Goal: Information Seeking & Learning: Learn about a topic

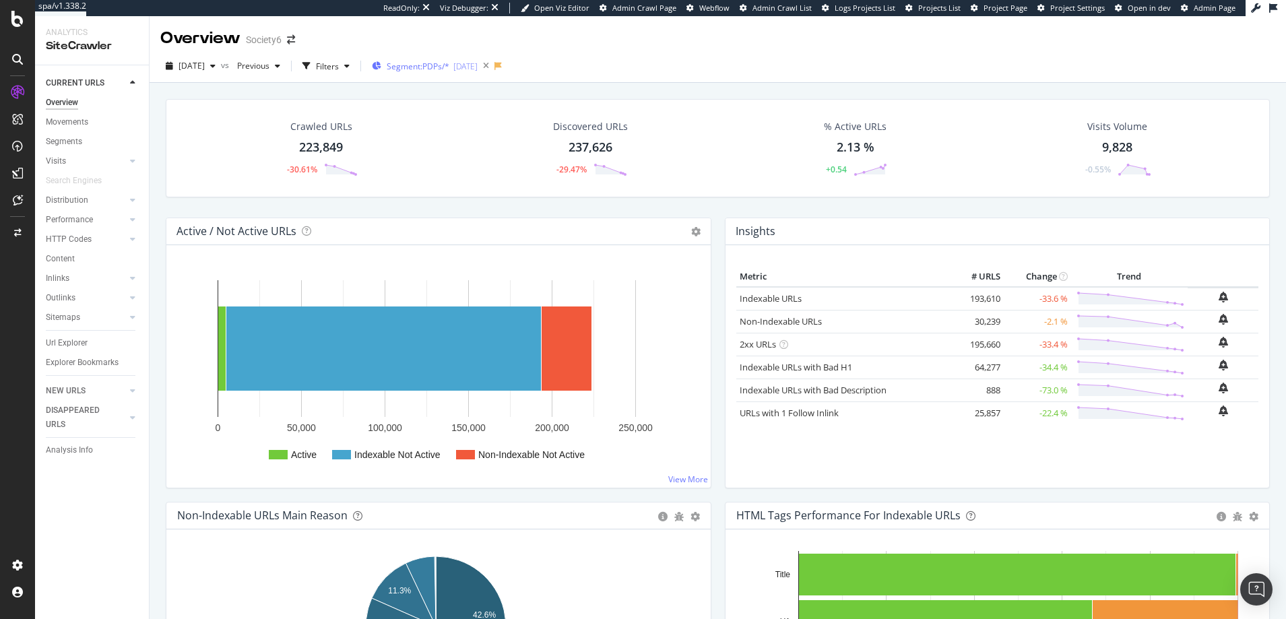
click at [449, 66] on span "Segment: PDPs/*" at bounding box center [418, 66] width 63 height 11
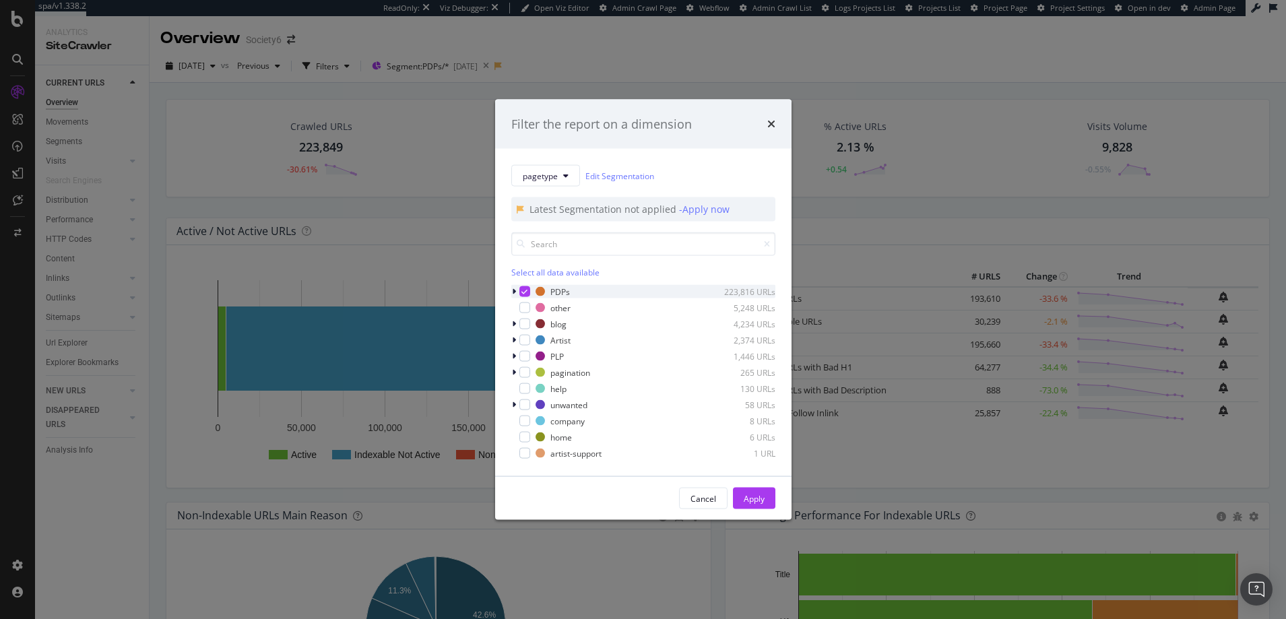
click at [524, 289] on icon "modal" at bounding box center [524, 291] width 6 height 7
click at [751, 492] on div "Apply" at bounding box center [754, 497] width 21 height 11
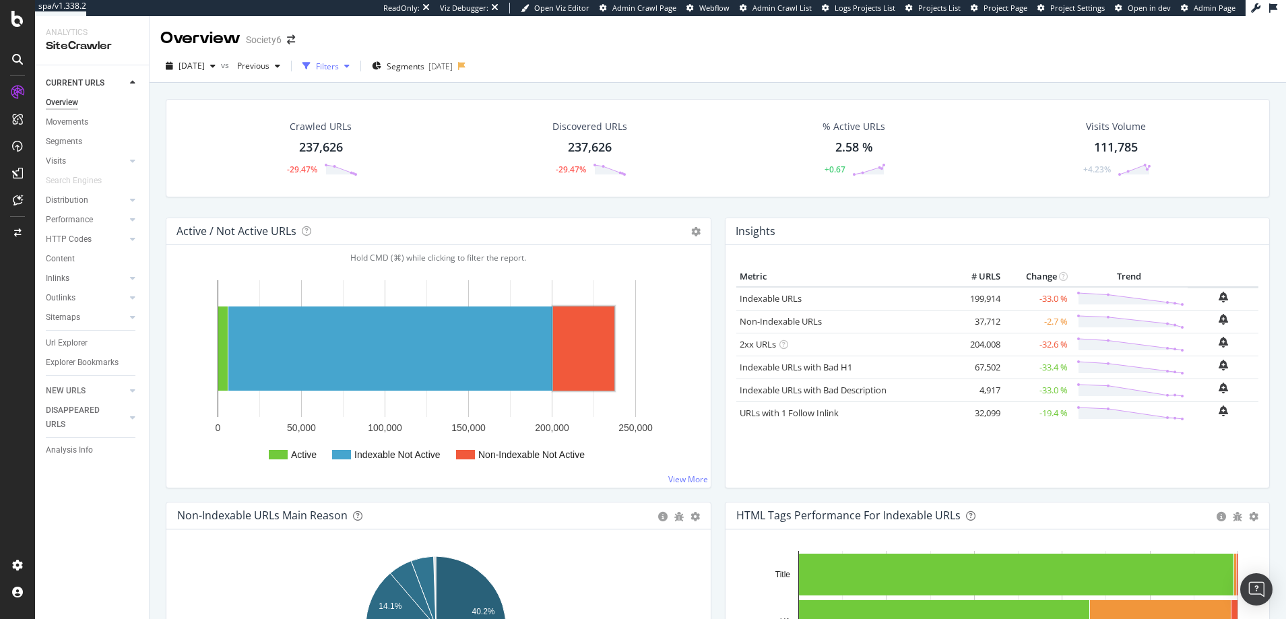
click at [339, 65] on div "Filters" at bounding box center [327, 66] width 23 height 11
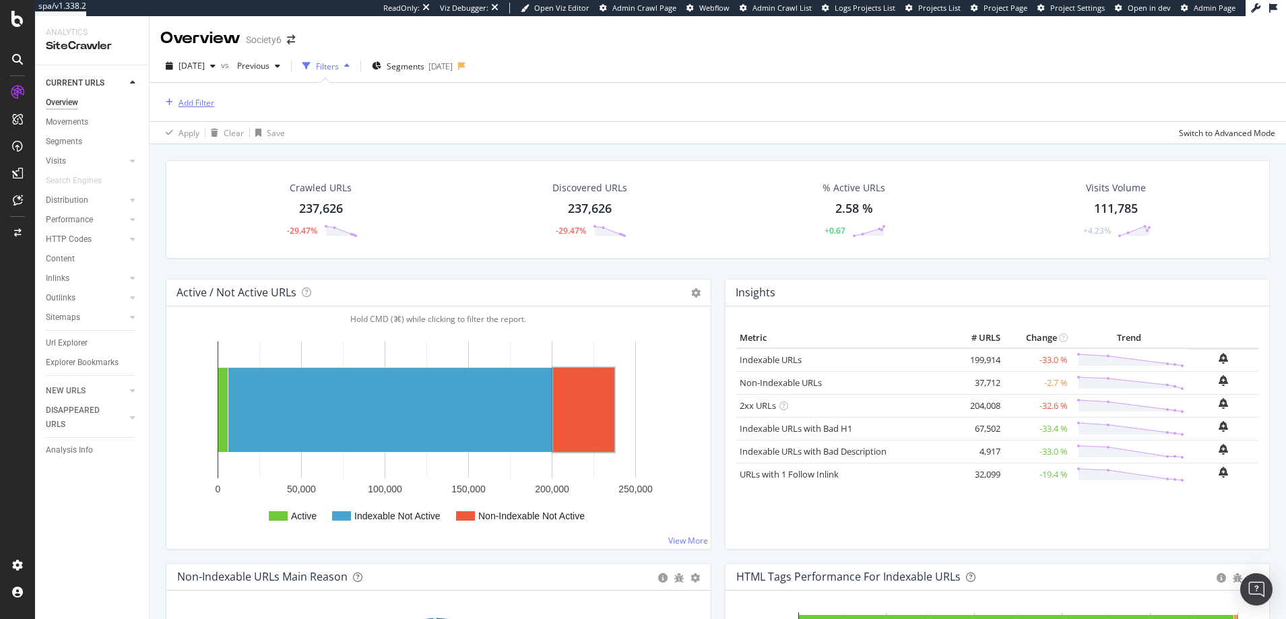
click at [200, 102] on div "Add Filter" at bounding box center [197, 102] width 36 height 11
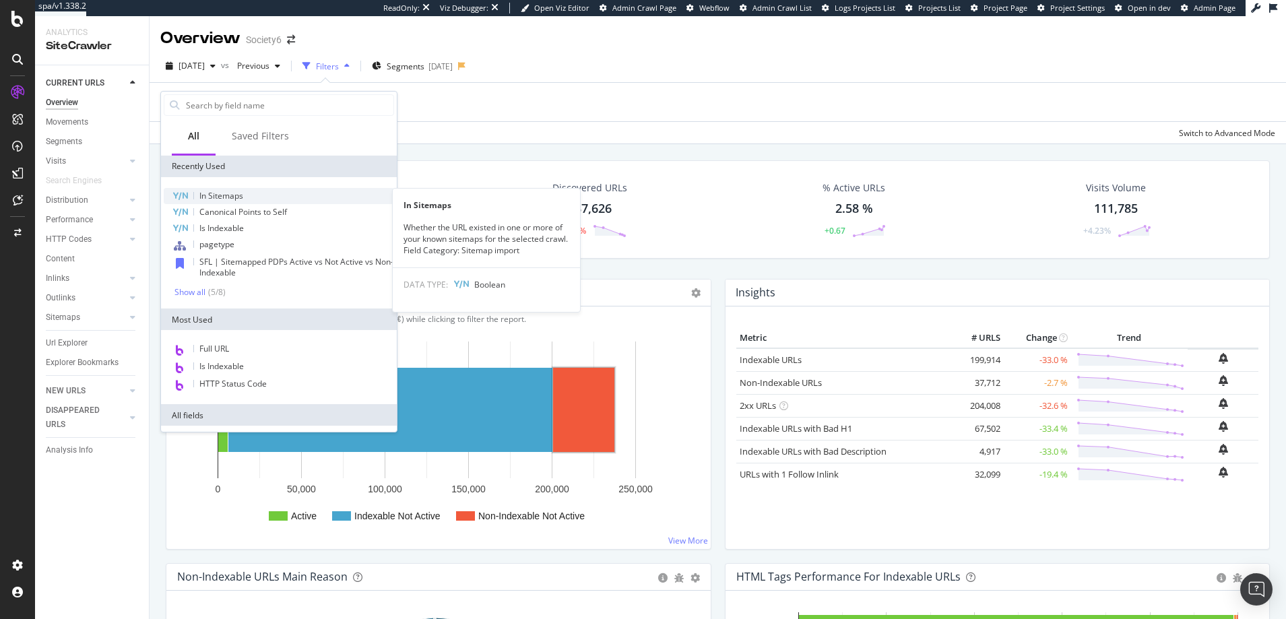
click at [223, 195] on span "In Sitemaps" at bounding box center [221, 195] width 44 height 11
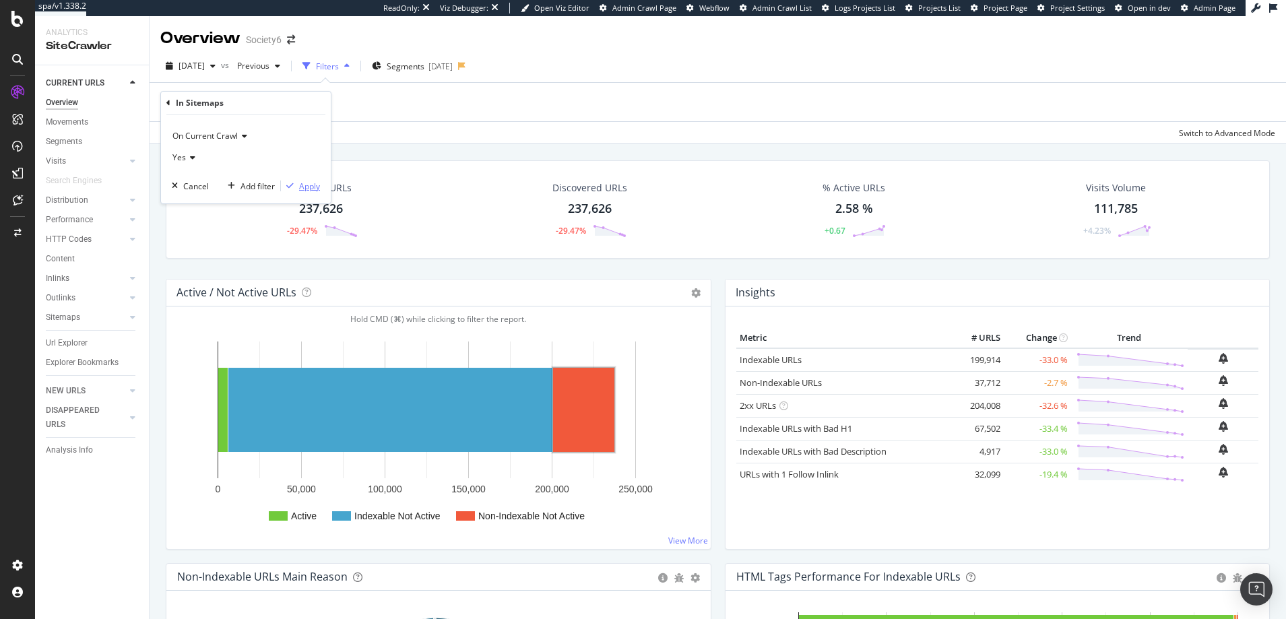
click at [309, 186] on div "Apply" at bounding box center [309, 186] width 21 height 11
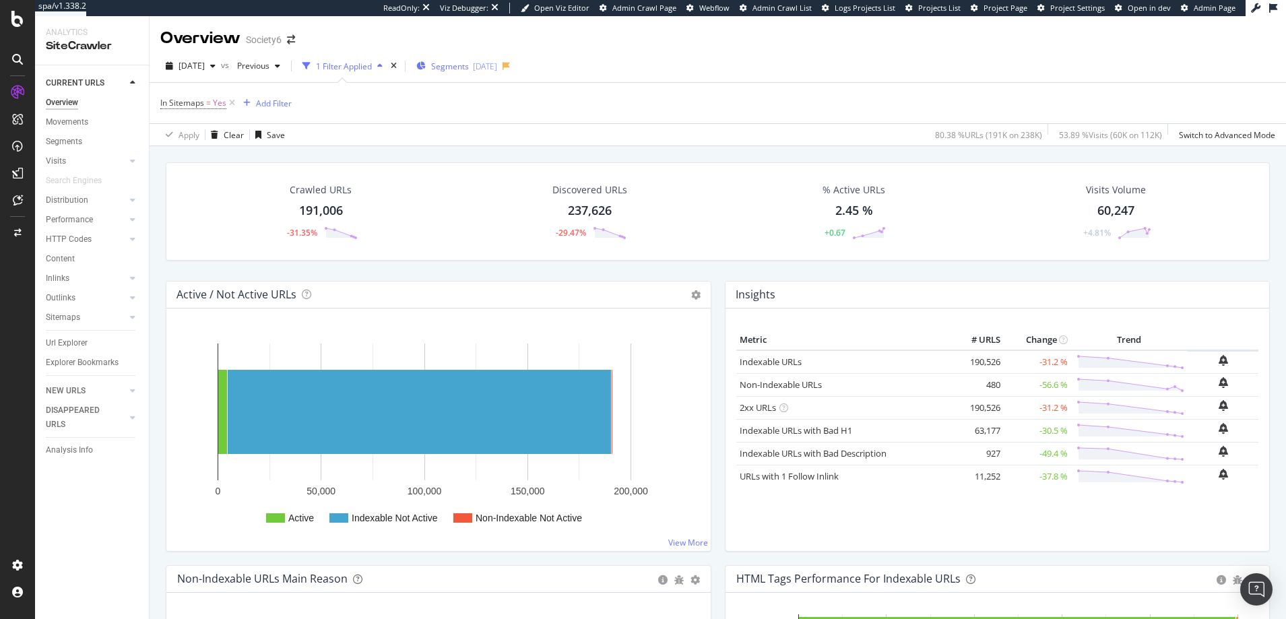
click at [469, 66] on span "Segments" at bounding box center [450, 66] width 38 height 11
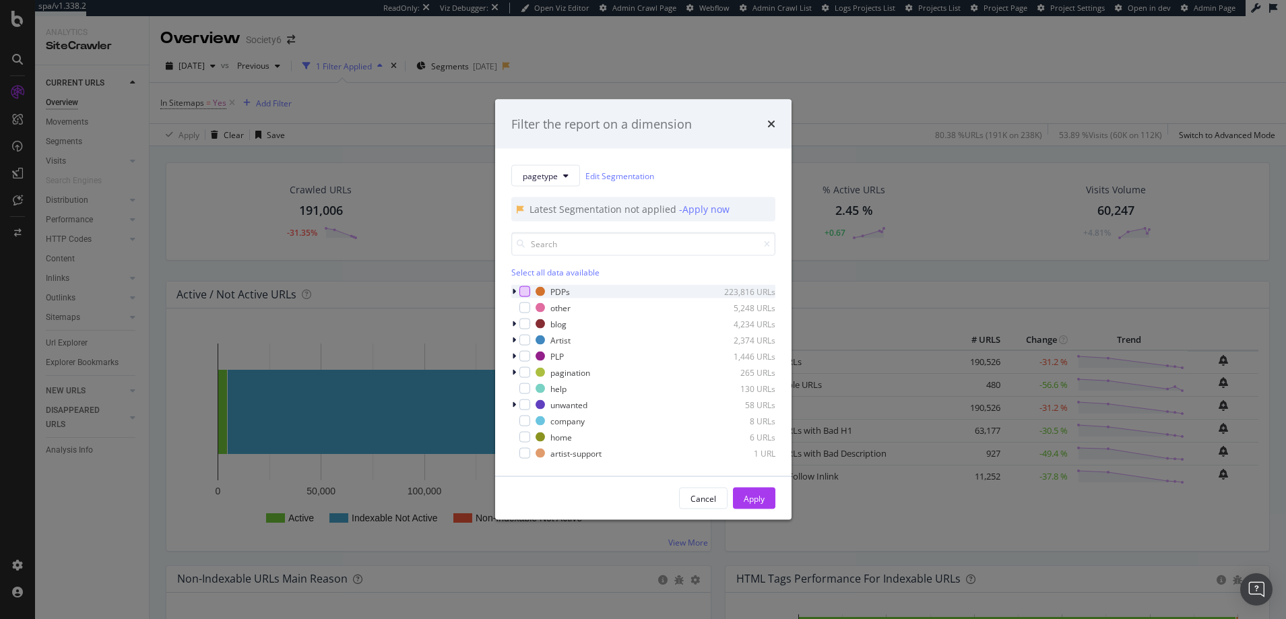
click at [525, 290] on div "modal" at bounding box center [524, 291] width 11 height 11
click at [750, 500] on div "Apply" at bounding box center [754, 497] width 21 height 11
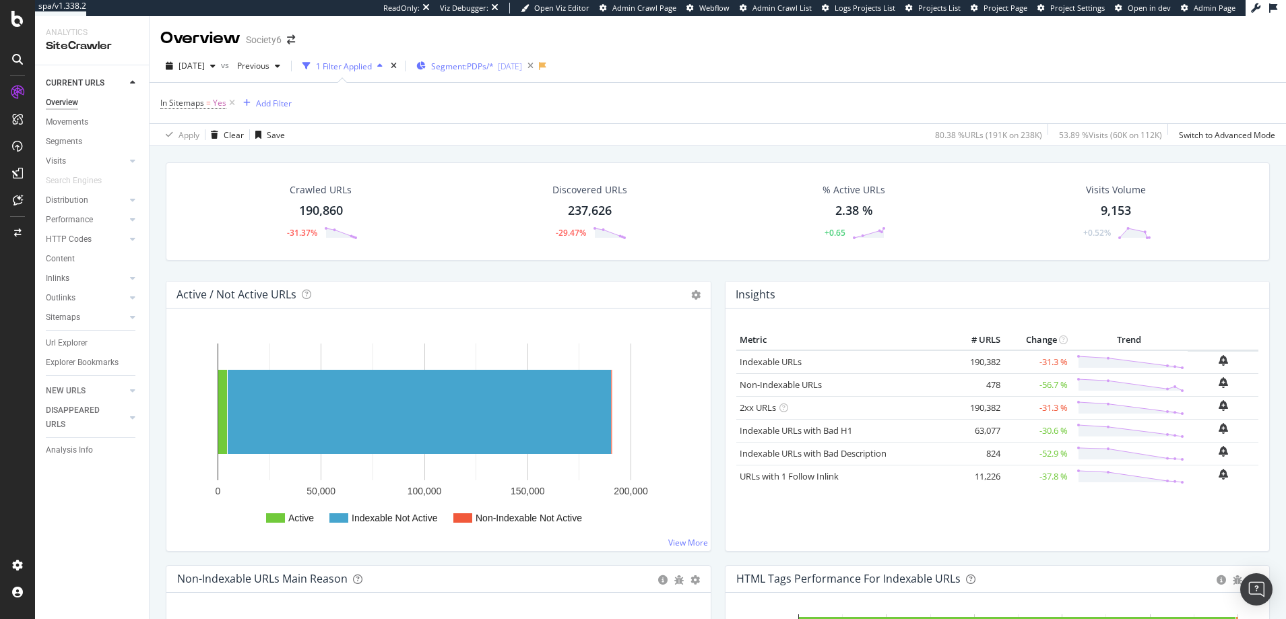
click at [471, 65] on span "Segment: PDPs/*" at bounding box center [462, 66] width 63 height 11
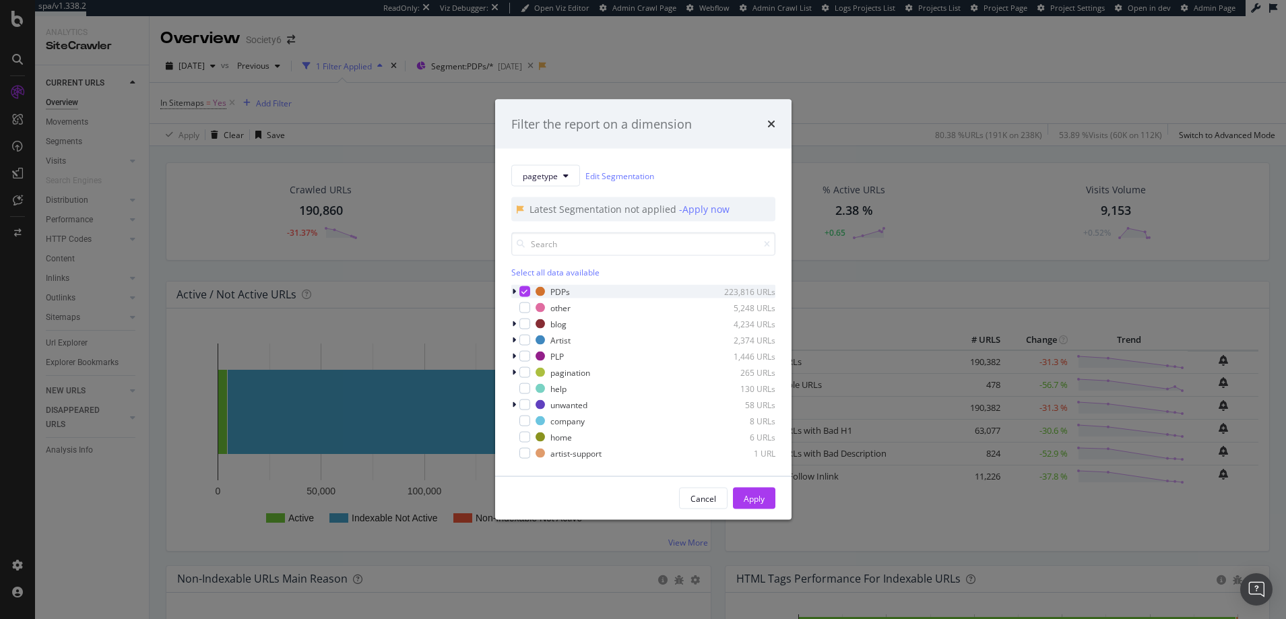
click at [525, 288] on icon "modal" at bounding box center [524, 291] width 6 height 7
click at [525, 357] on div "modal" at bounding box center [524, 356] width 11 height 11
click at [752, 497] on div "Apply" at bounding box center [754, 497] width 21 height 11
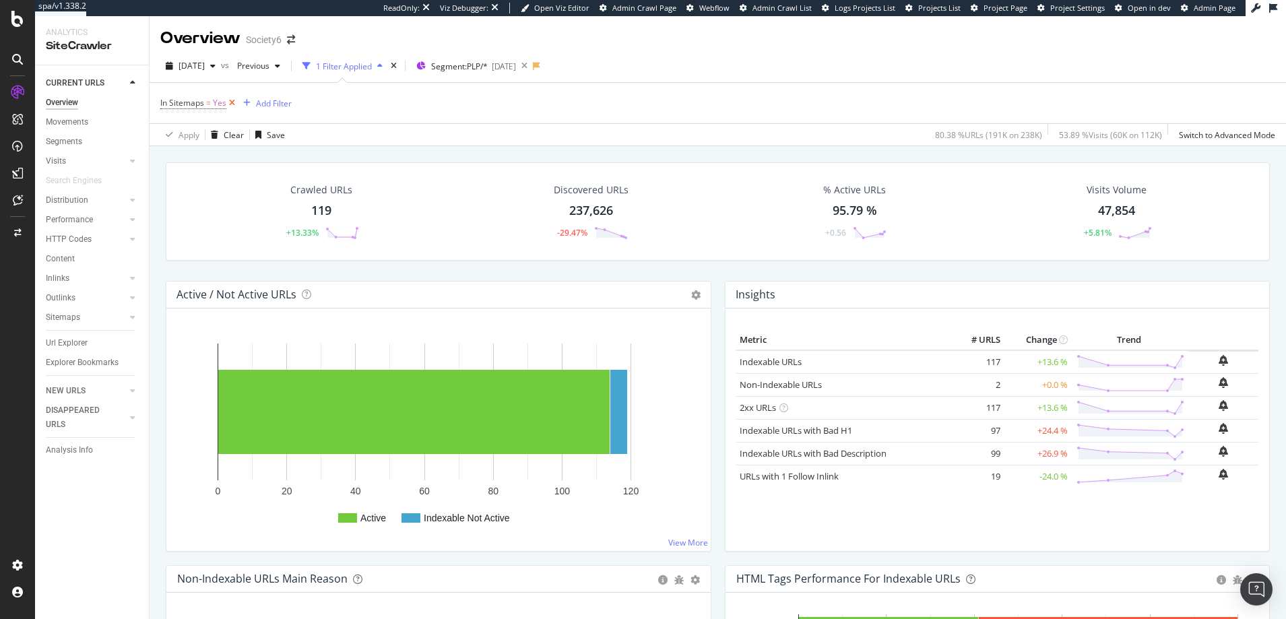
click at [232, 102] on icon at bounding box center [231, 102] width 11 height 13
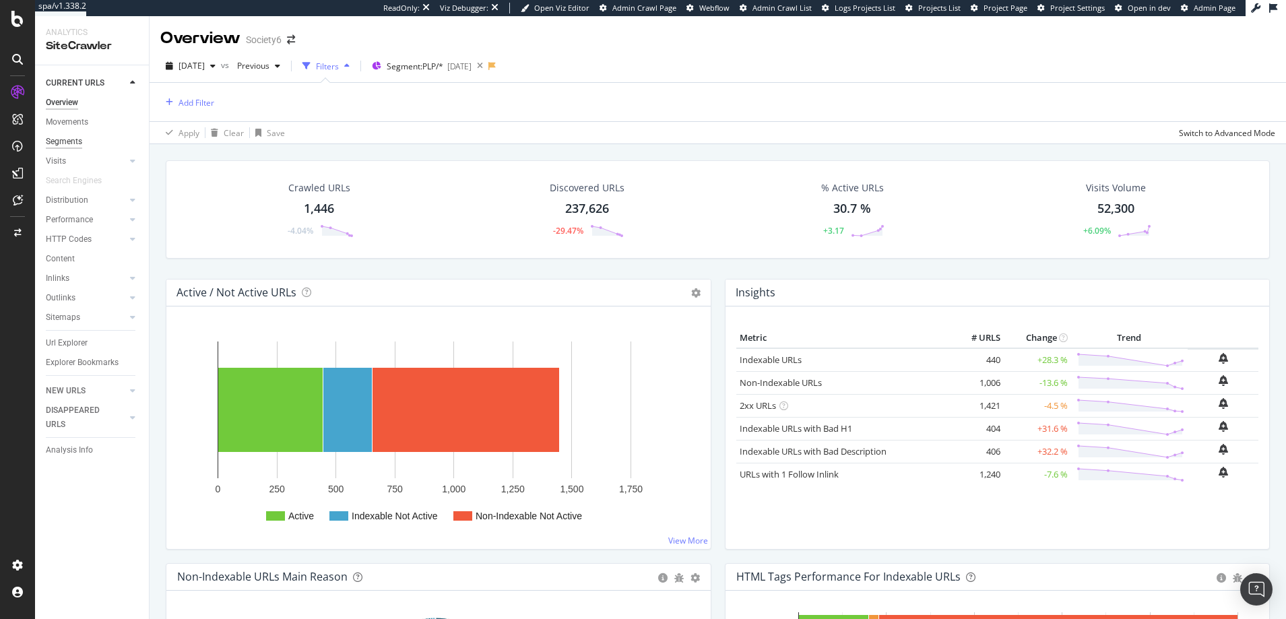
click at [62, 140] on div "Segments" at bounding box center [64, 142] width 36 height 14
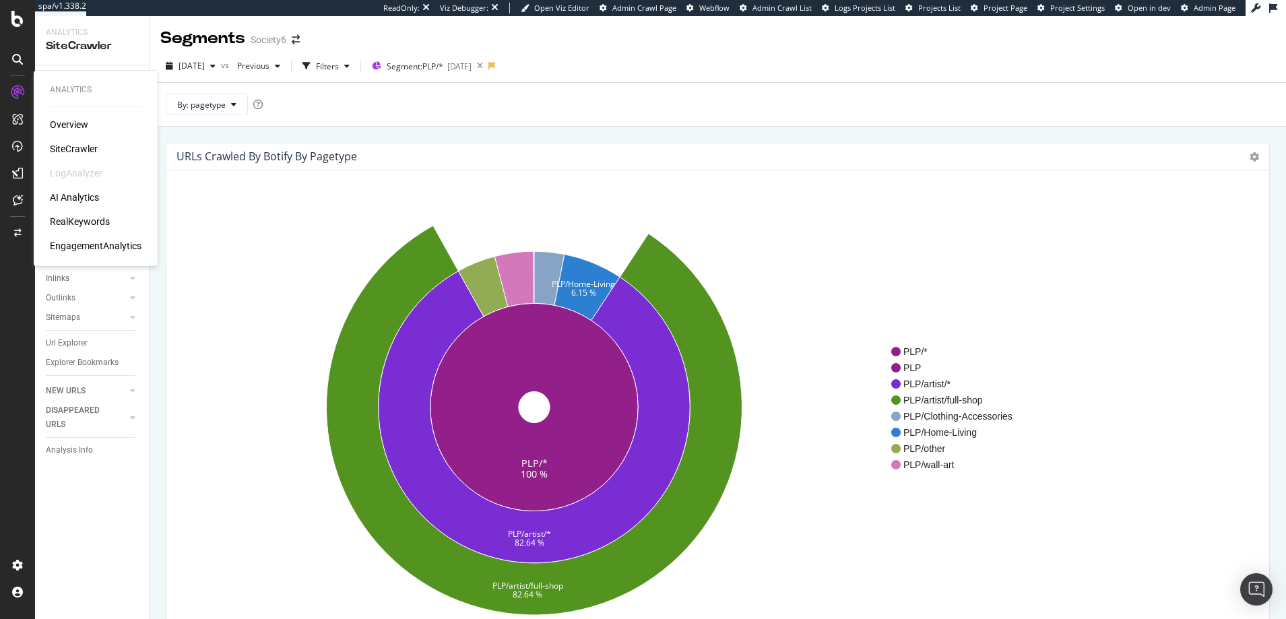
click at [86, 170] on div "LogAnalyzer" at bounding box center [76, 172] width 53 height 13
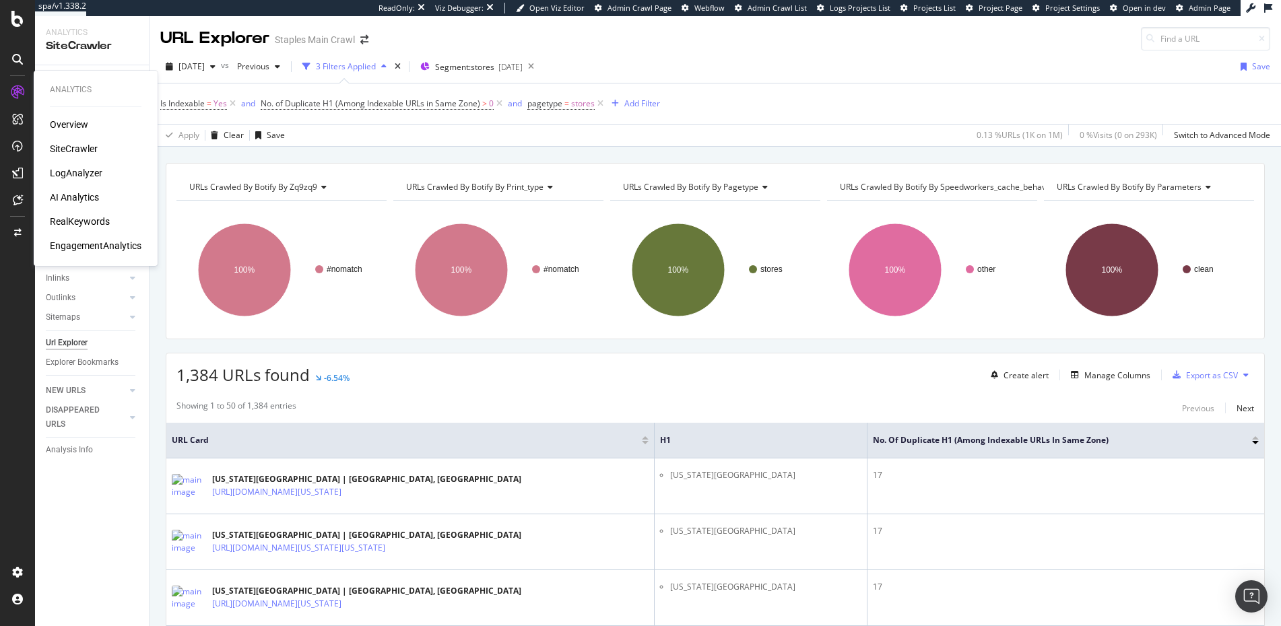
click at [82, 173] on div "LogAnalyzer" at bounding box center [76, 172] width 53 height 13
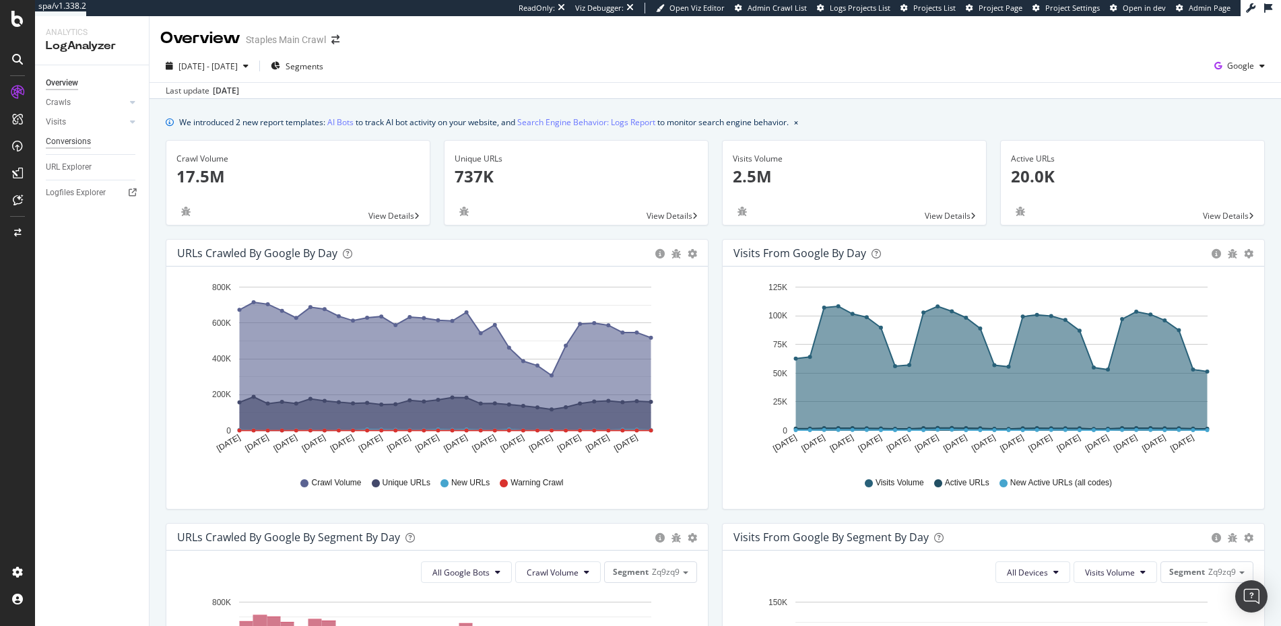
click at [71, 141] on div "Conversions" at bounding box center [68, 142] width 45 height 14
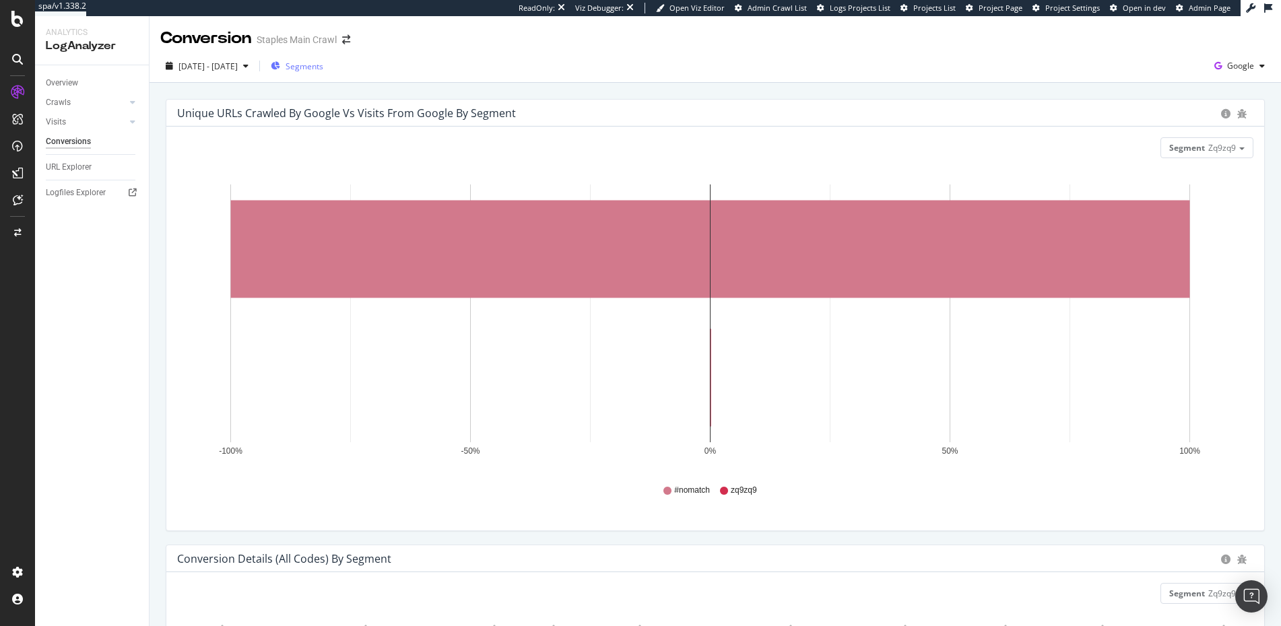
click at [323, 65] on span "Segments" at bounding box center [305, 66] width 38 height 11
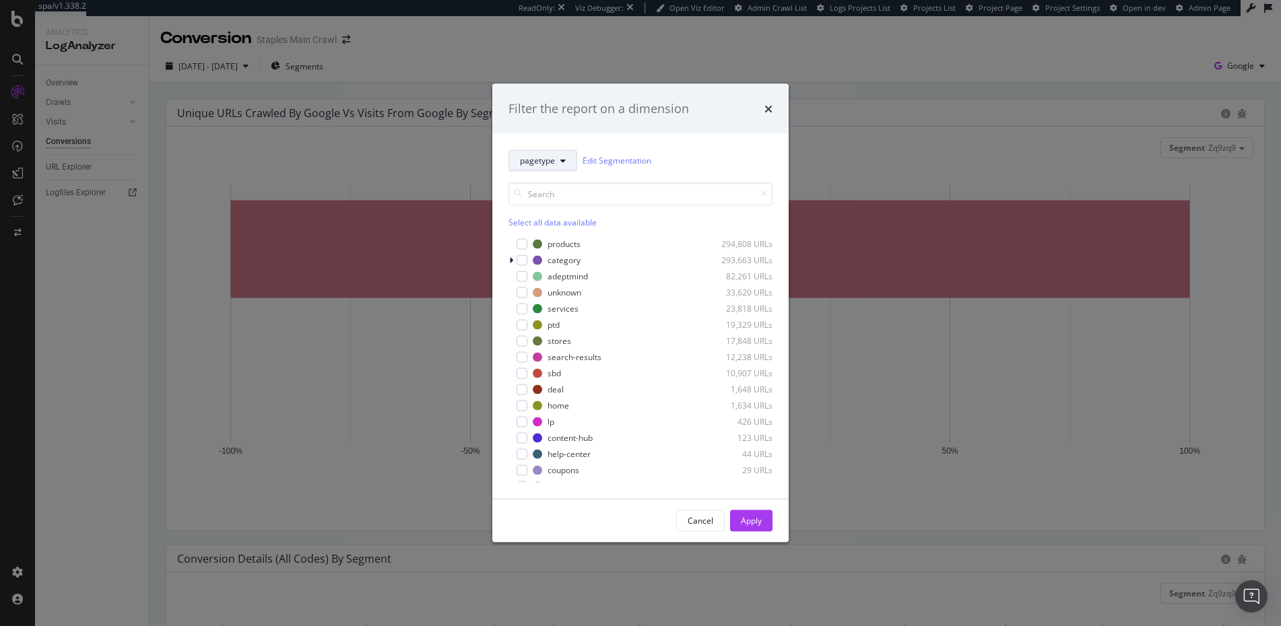
click at [564, 158] on icon "modal" at bounding box center [562, 160] width 5 height 8
click at [543, 257] on span "pagetype" at bounding box center [579, 259] width 119 height 12
click at [755, 521] on div "Apply" at bounding box center [751, 520] width 21 height 11
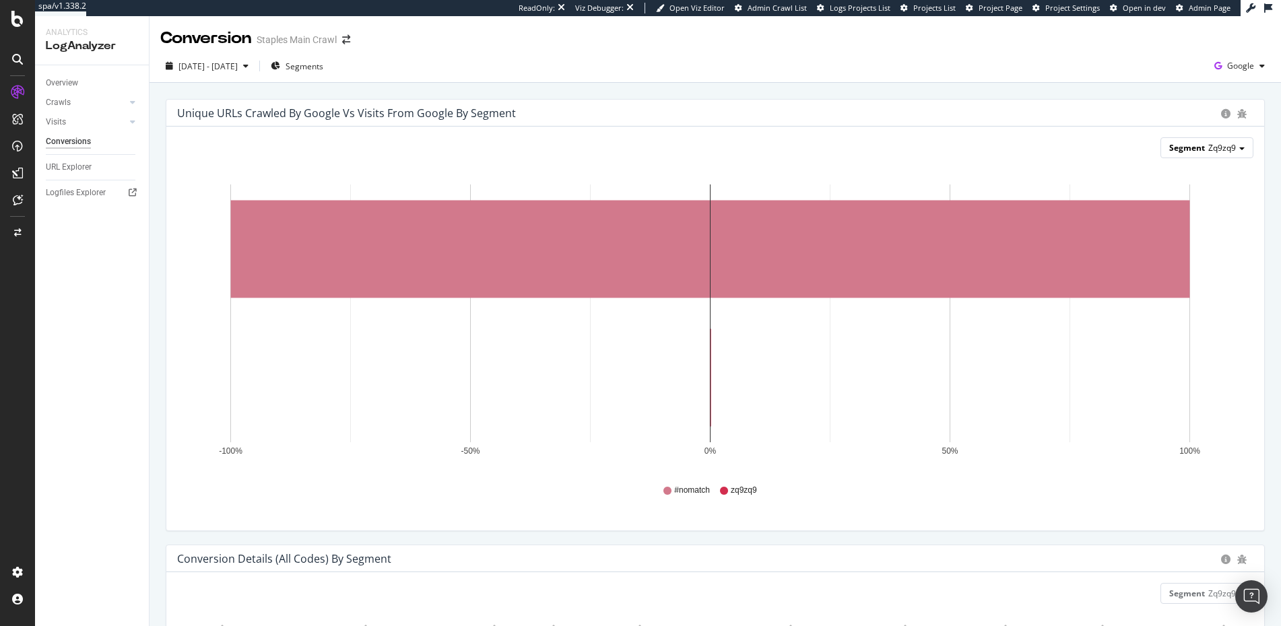
click at [1239, 148] on span at bounding box center [1241, 149] width 5 height 3
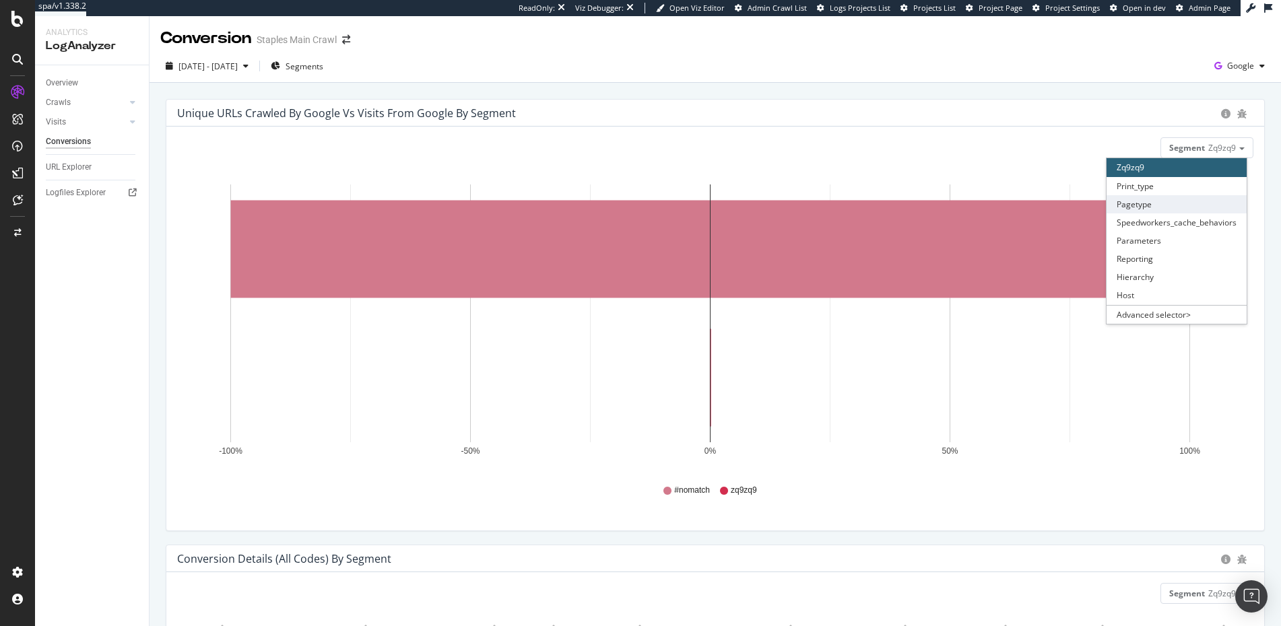
click at [1131, 202] on div "Pagetype" at bounding box center [1177, 204] width 140 height 18
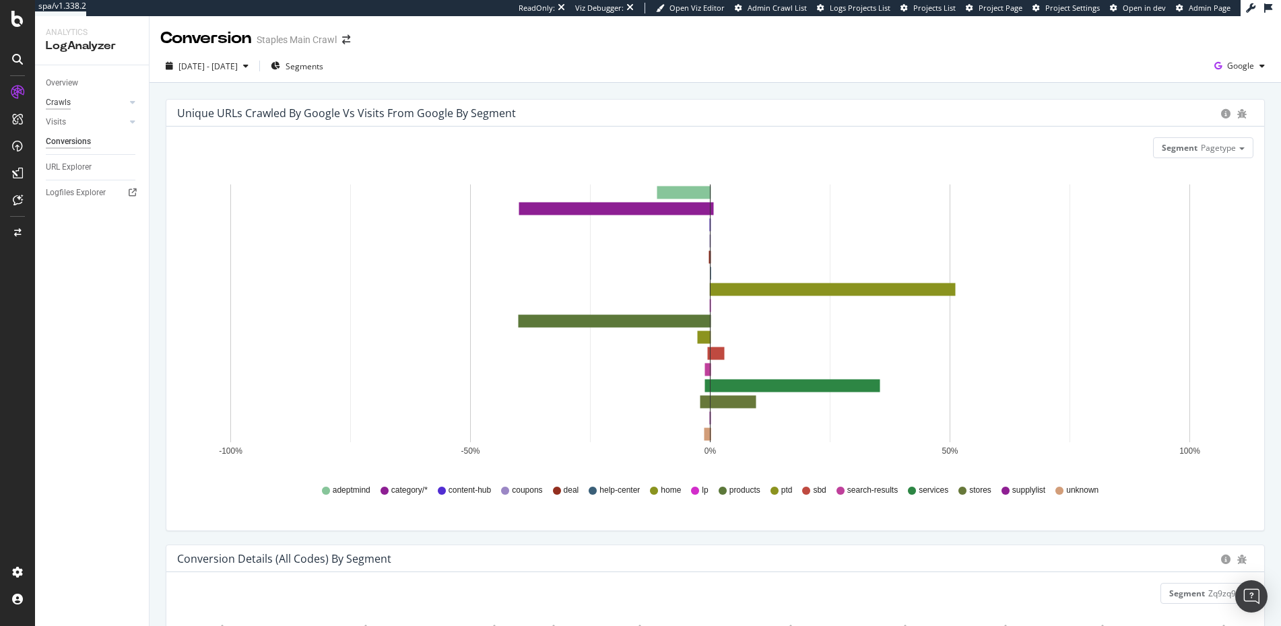
click at [61, 101] on div "Crawls" at bounding box center [58, 103] width 25 height 14
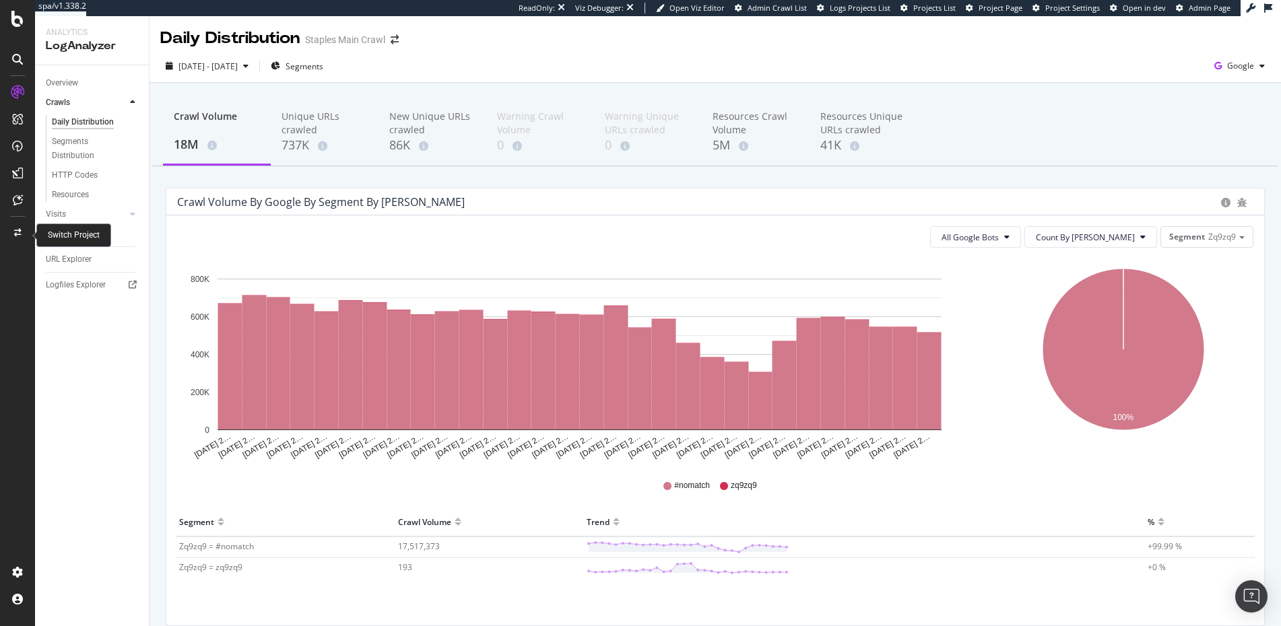
click at [18, 230] on icon at bounding box center [17, 233] width 7 height 8
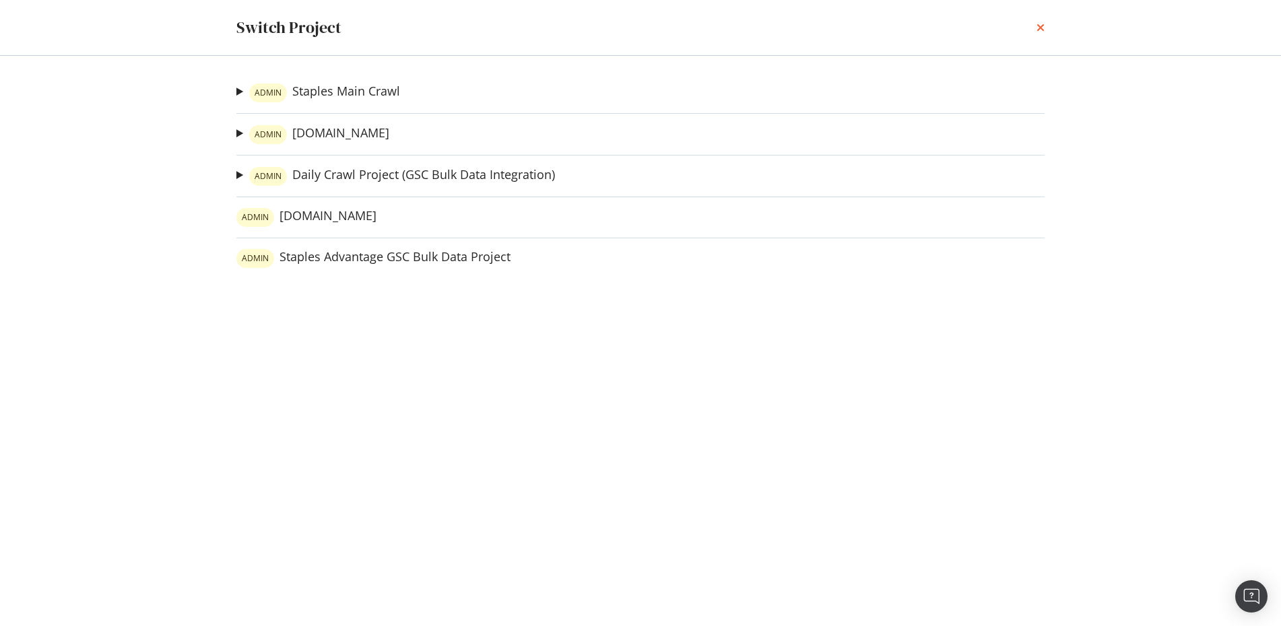
click at [1041, 26] on icon "times" at bounding box center [1041, 27] width 8 height 11
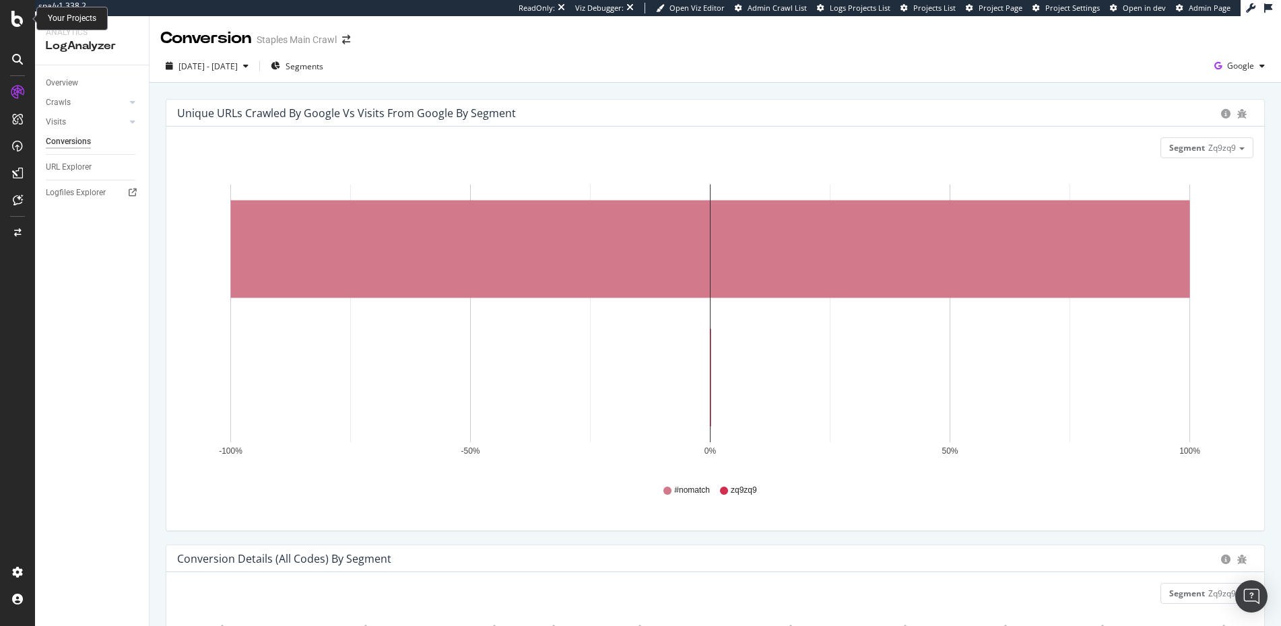
click at [12, 16] on icon at bounding box center [17, 19] width 12 height 16
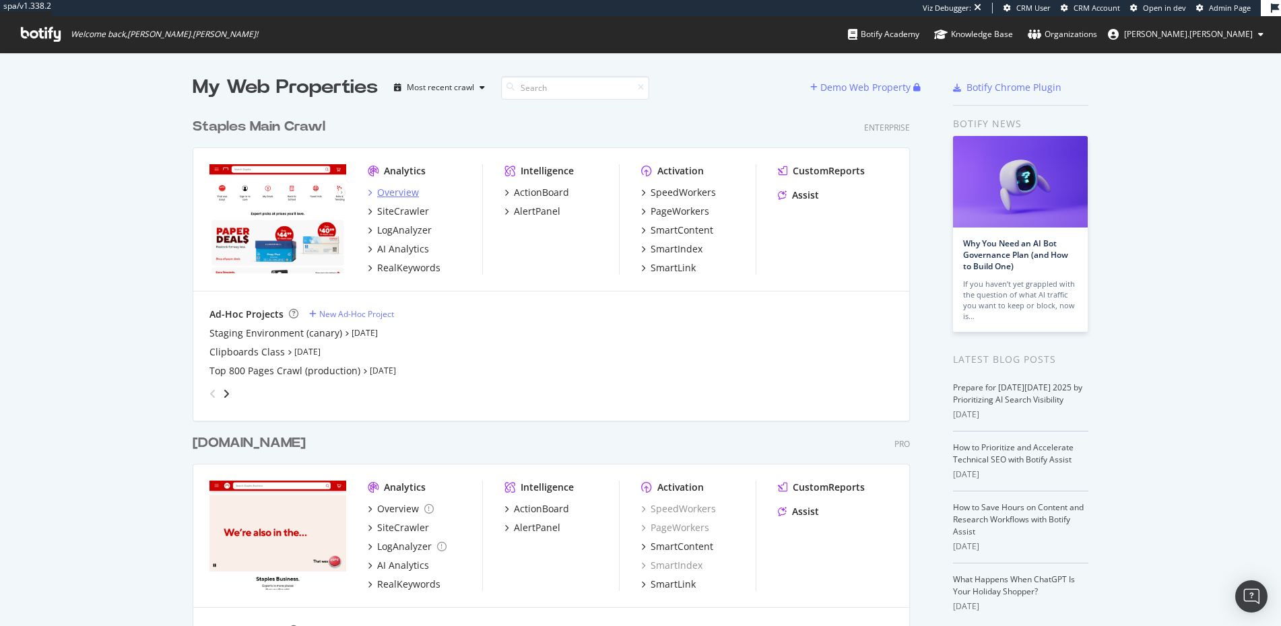
click at [391, 192] on div "Overview" at bounding box center [398, 192] width 42 height 13
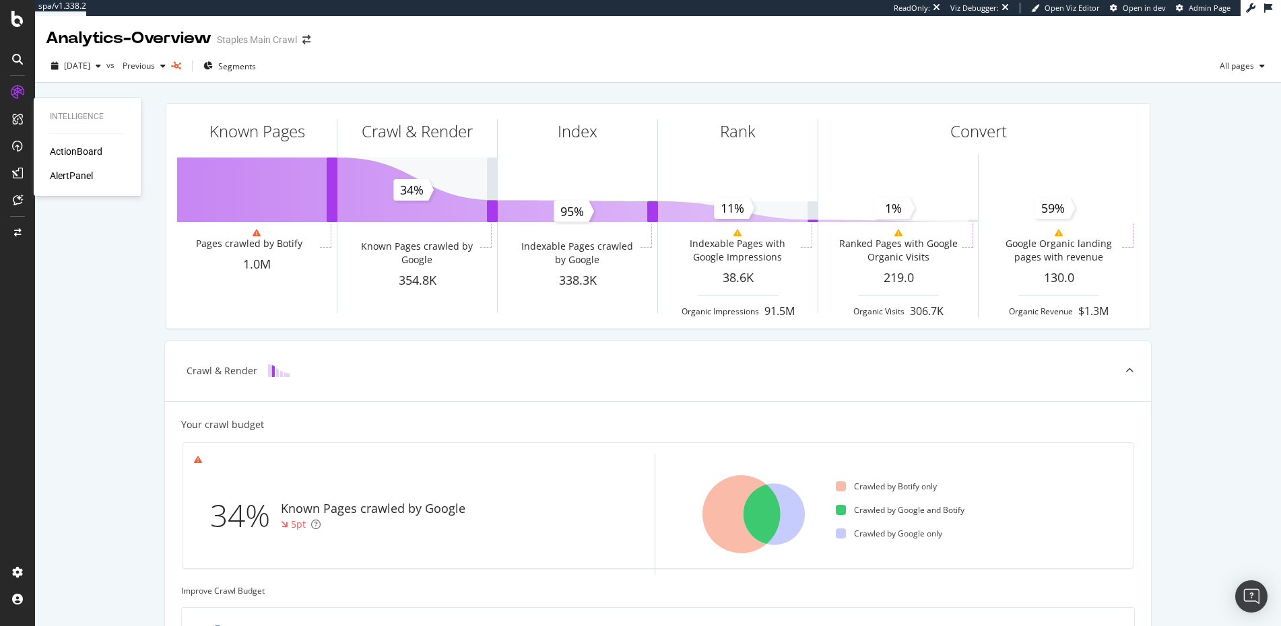
click at [88, 152] on div "ActionBoard" at bounding box center [76, 151] width 53 height 13
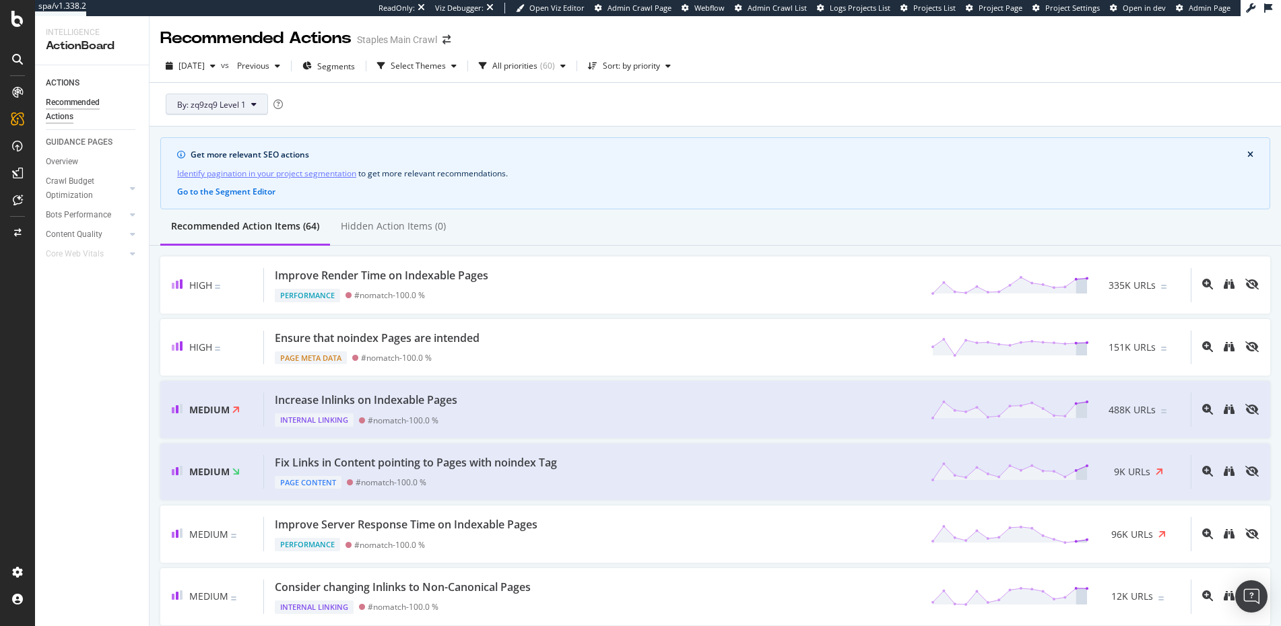
click at [254, 103] on icon at bounding box center [253, 104] width 5 height 8
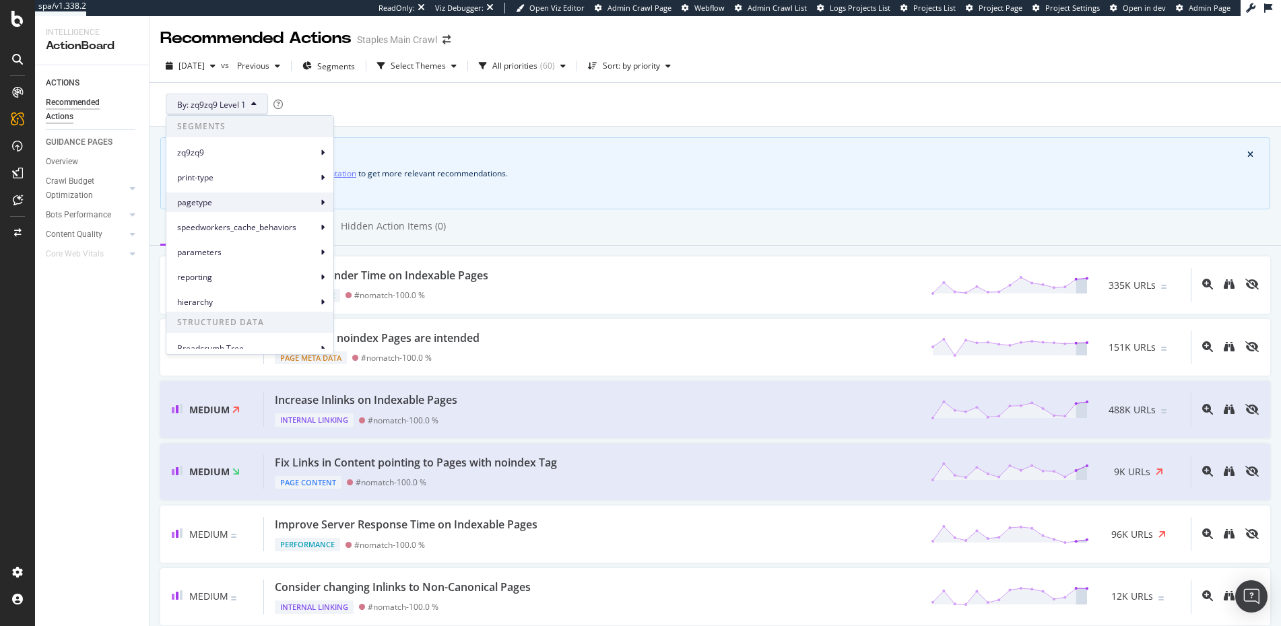
click at [197, 197] on span "pagetype" at bounding box center [247, 203] width 140 height 12
click at [195, 205] on span "pagetype" at bounding box center [247, 203] width 140 height 12
click at [362, 208] on span "pagetype Level 1" at bounding box center [377, 209] width 63 height 12
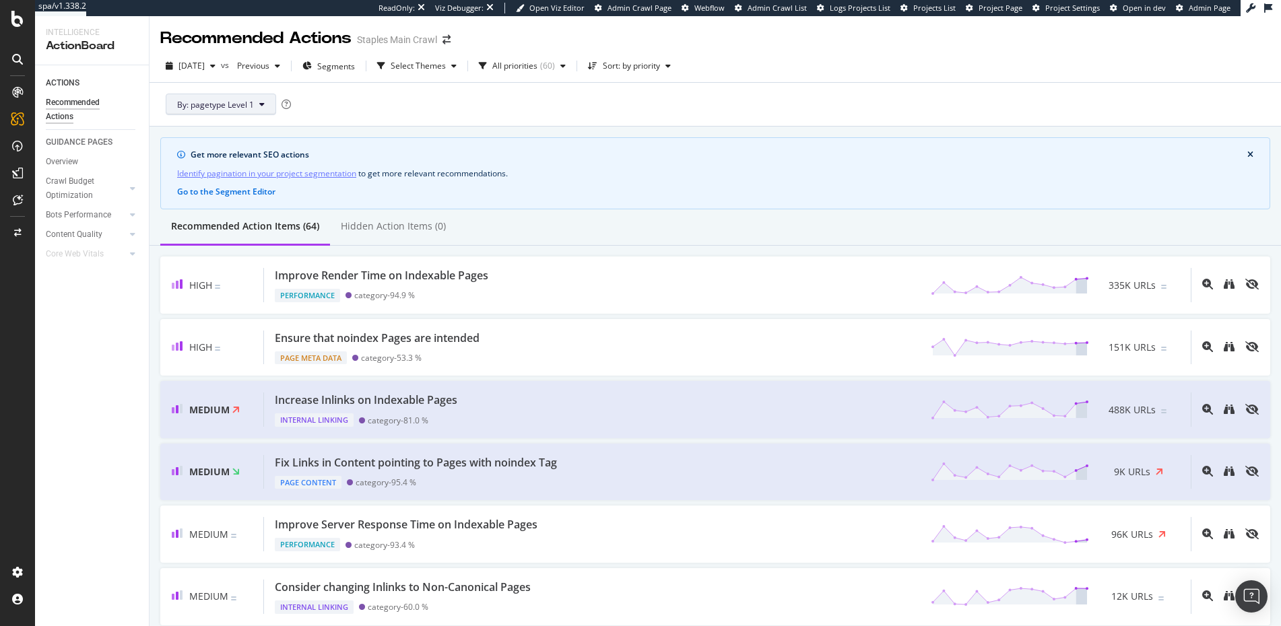
click at [255, 103] on button "By: pagetype Level 1" at bounding box center [221, 105] width 110 height 22
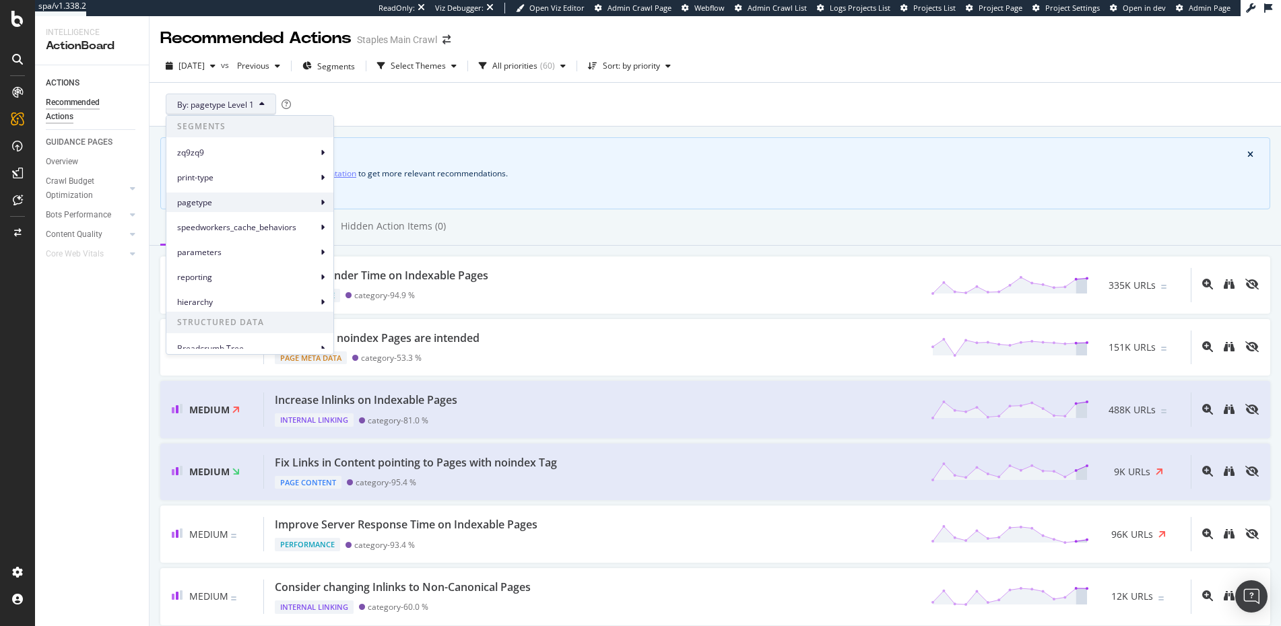
scroll to position [9, 0]
click at [294, 170] on span "print-type" at bounding box center [247, 168] width 140 height 12
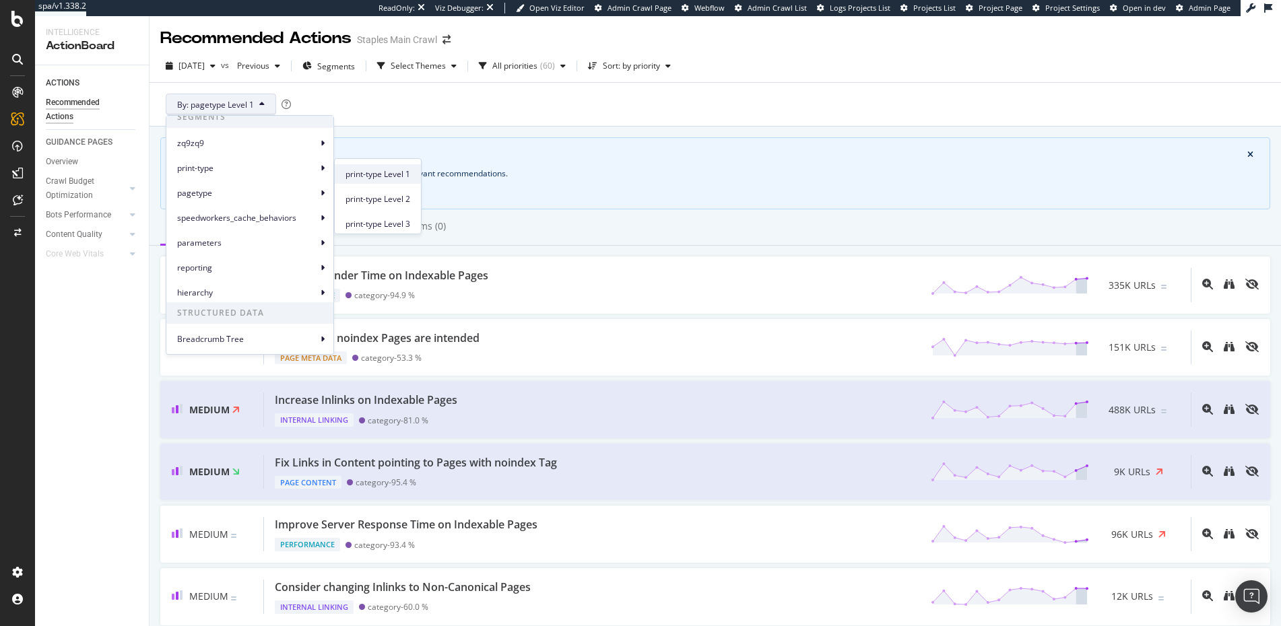
click at [373, 172] on span "print-type Level 1" at bounding box center [378, 174] width 65 height 12
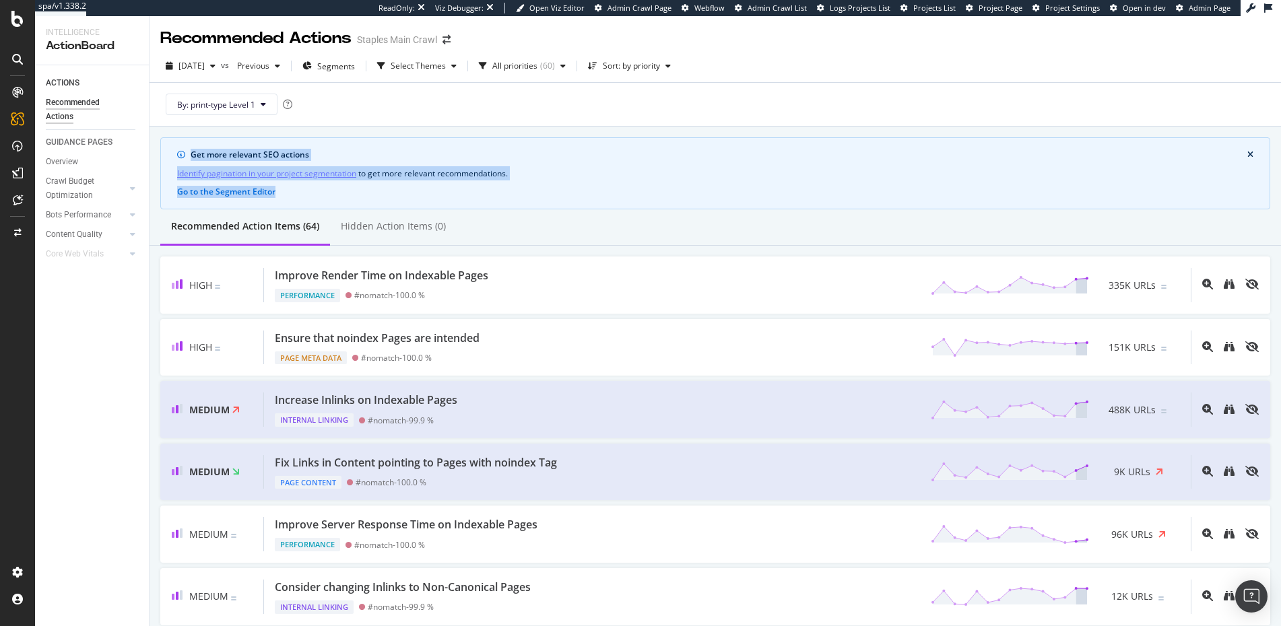
drag, startPoint x: 289, startPoint y: 194, endPoint x: 166, endPoint y: 154, distance: 128.9
click at [166, 154] on div "Get more relevant SEO actions Identify pagination in your project segmentation …" at bounding box center [715, 173] width 1110 height 72
copy div "Get more relevant SEO actions Identify pagination in your project segmentation …"
click at [263, 103] on icon at bounding box center [263, 104] width 5 height 8
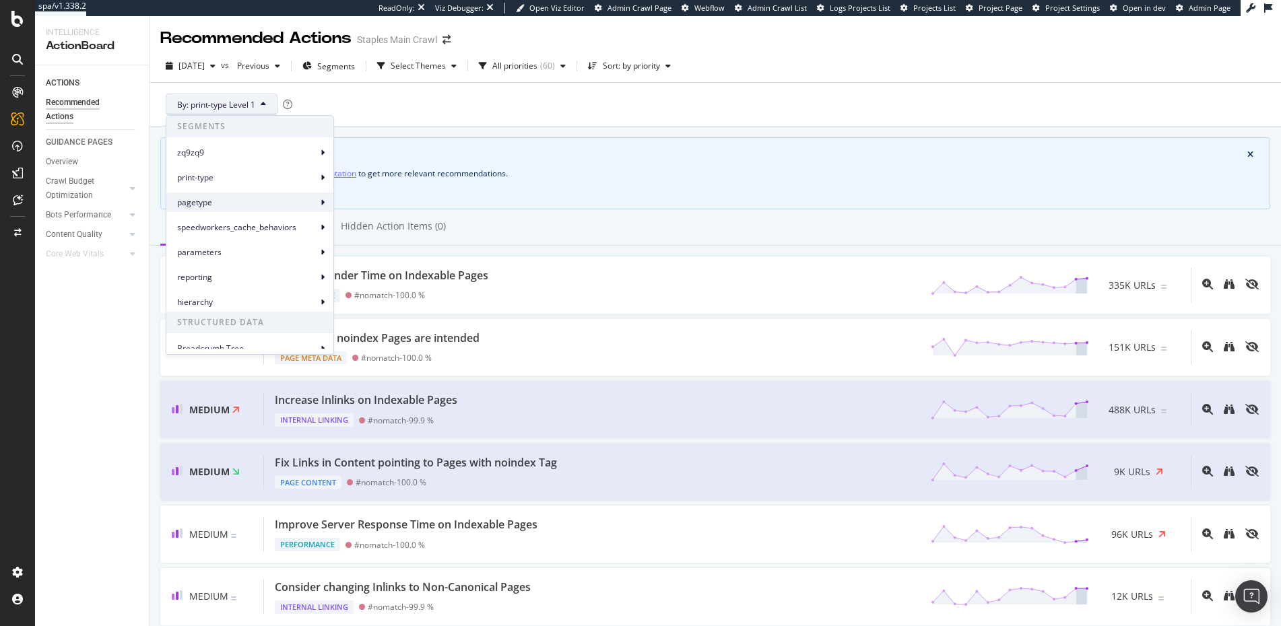
click at [197, 203] on span "pagetype" at bounding box center [247, 203] width 140 height 12
click at [321, 202] on icon at bounding box center [323, 203] width 4 height 8
click at [366, 209] on span "pagetype Level 1" at bounding box center [377, 209] width 63 height 12
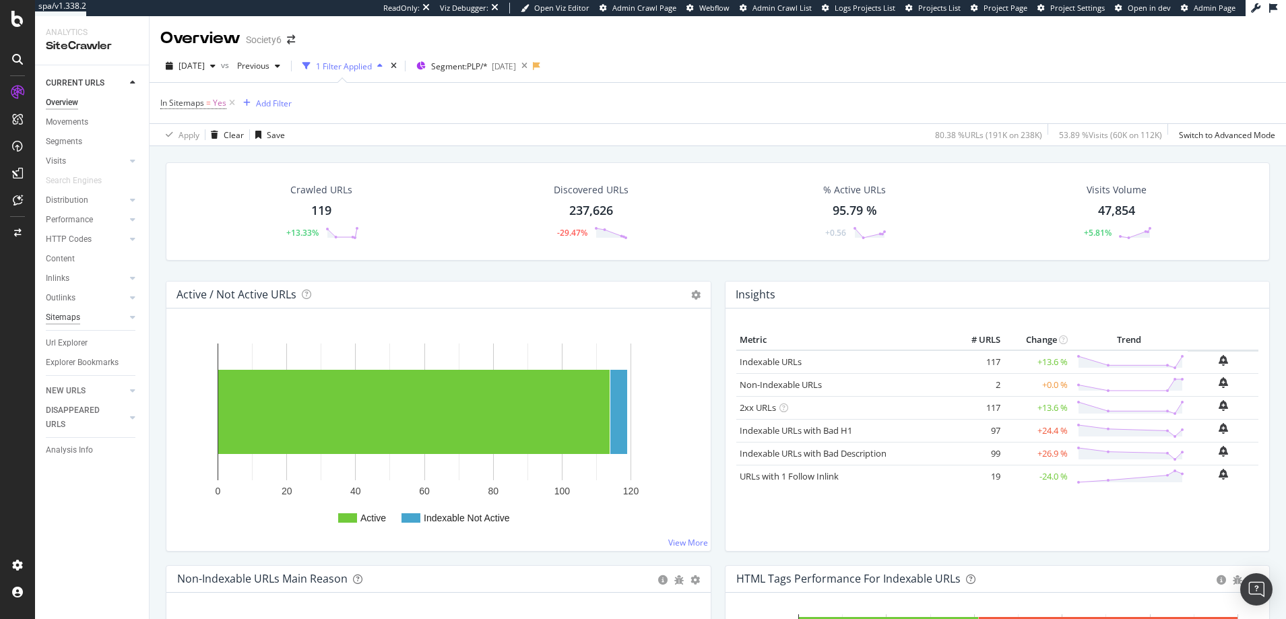
click at [66, 315] on div "Sitemaps" at bounding box center [63, 318] width 34 height 14
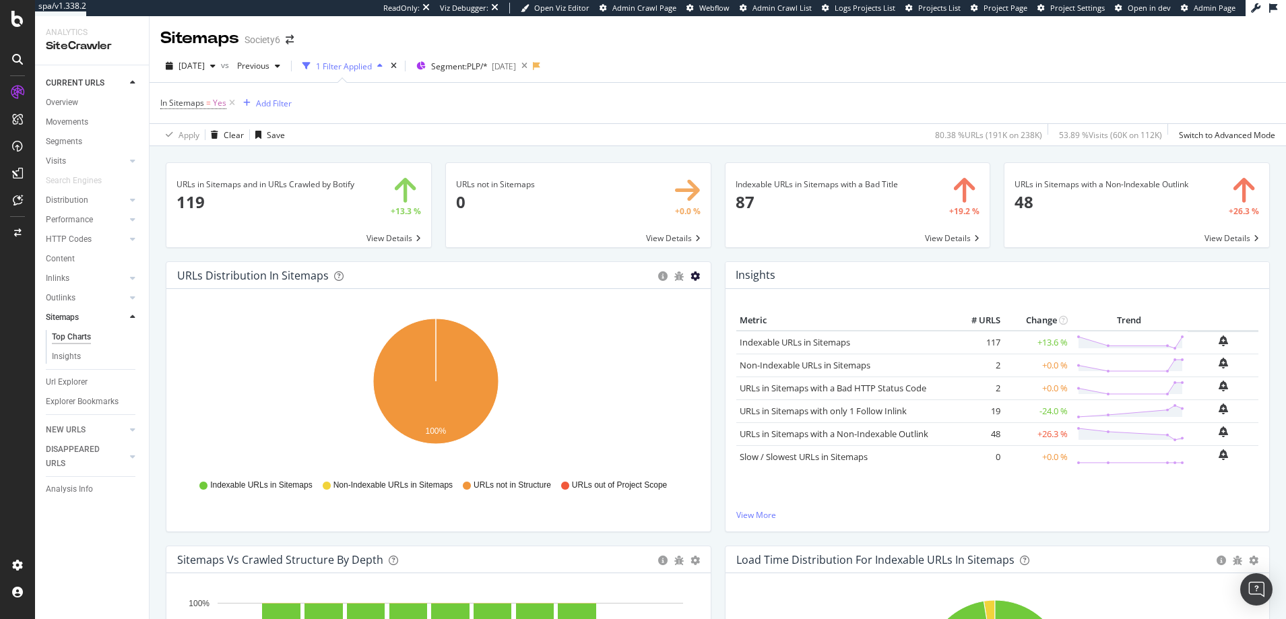
click at [690, 275] on icon "gear" at bounding box center [694, 275] width 9 height 9
click at [613, 329] on span "Table" at bounding box center [648, 327] width 123 height 18
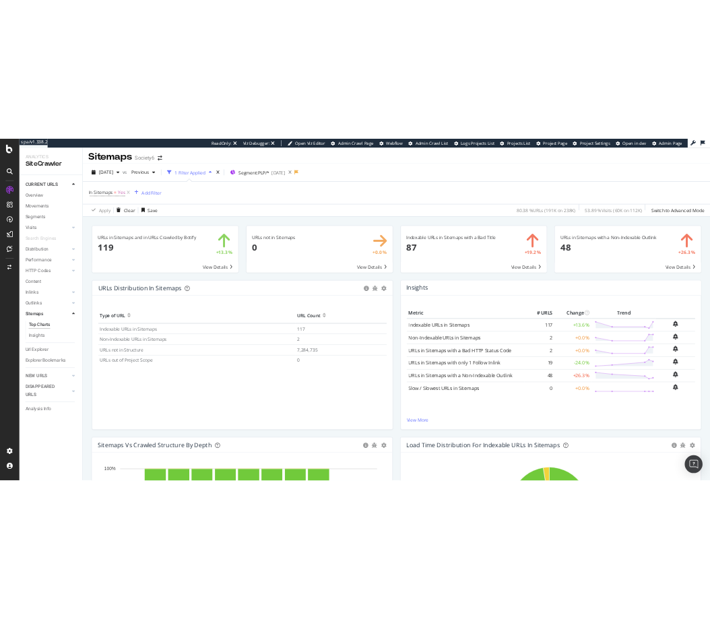
scroll to position [2, 0]
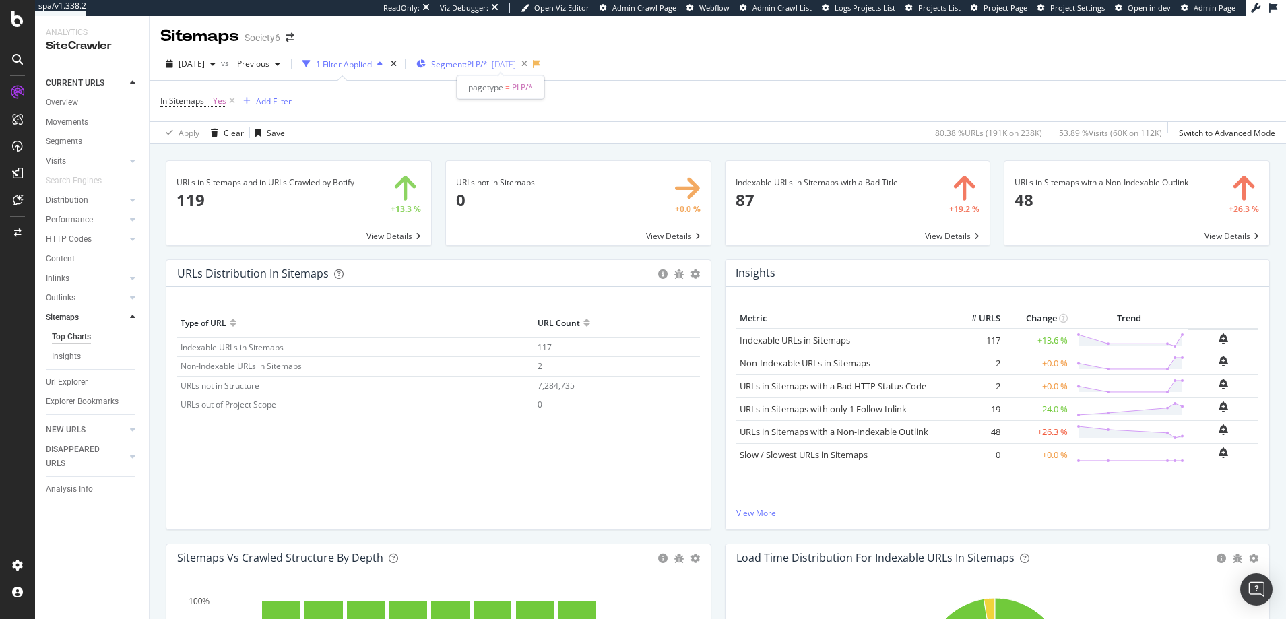
click at [470, 67] on span "Segment: PLP/*" at bounding box center [459, 64] width 57 height 11
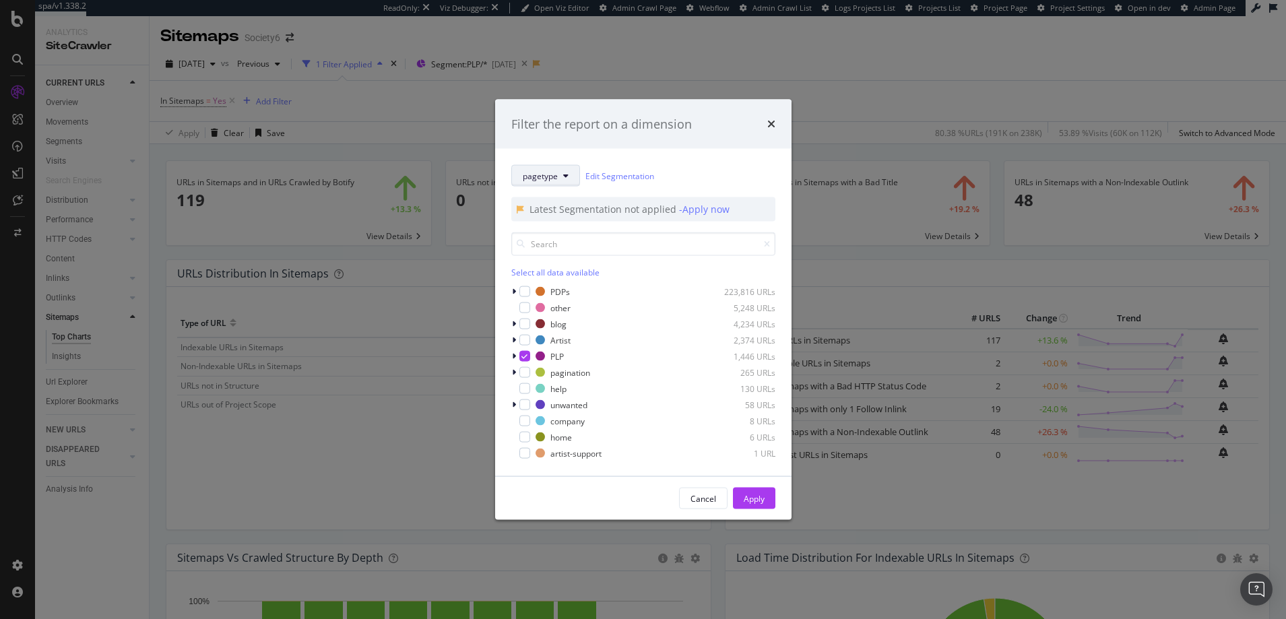
click at [544, 180] on span "pagetype" at bounding box center [540, 175] width 35 height 11
click at [465, 117] on div "Filter the report on a dimension pagetype Edit Segmentation Latest Segmentation…" at bounding box center [643, 309] width 1286 height 619
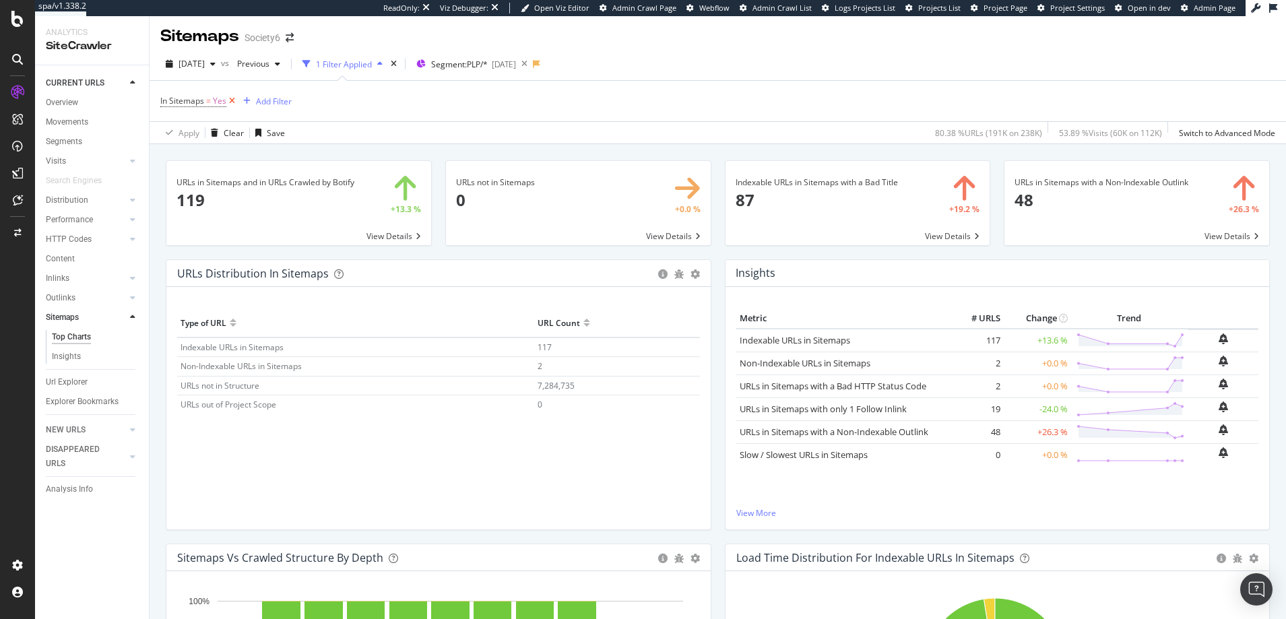
click at [232, 98] on icon at bounding box center [231, 100] width 11 height 13
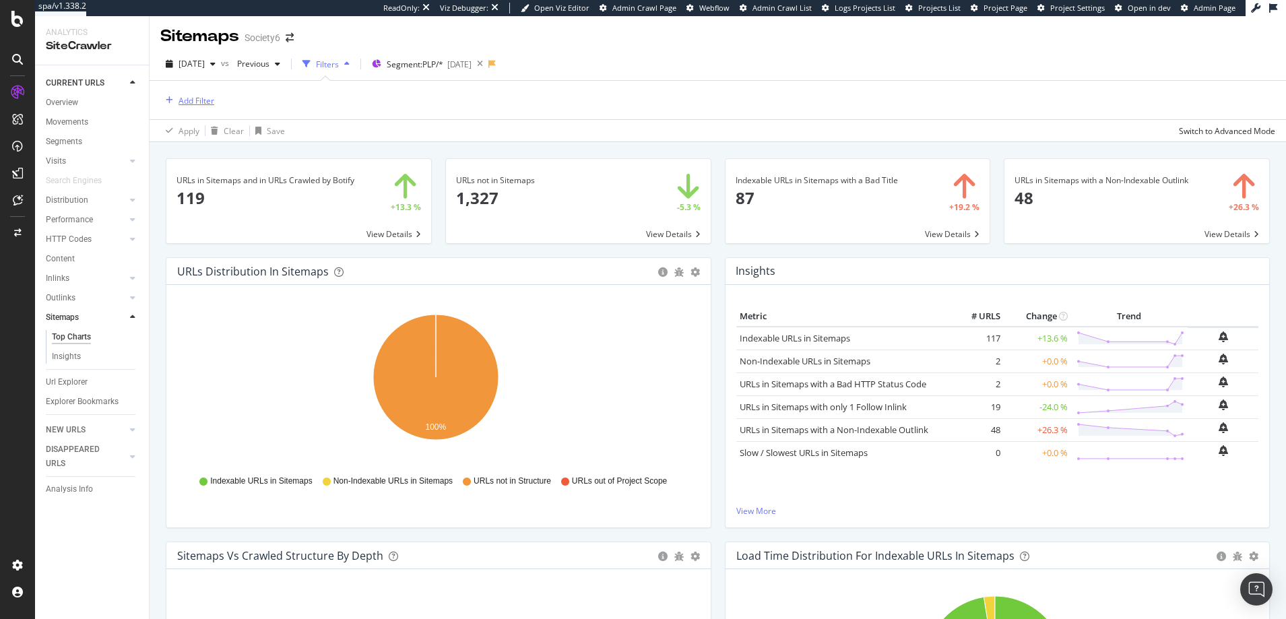
click at [198, 98] on div "Add Filter" at bounding box center [197, 100] width 36 height 11
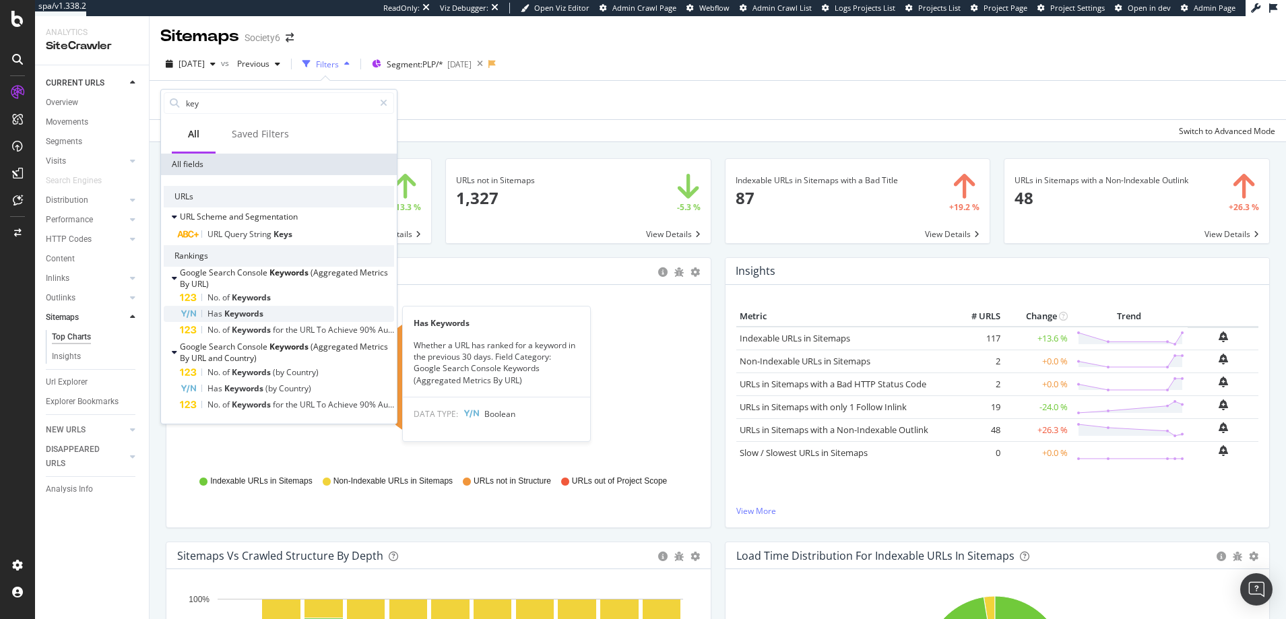
type input "key"
click at [228, 312] on span "Keywords" at bounding box center [243, 313] width 39 height 11
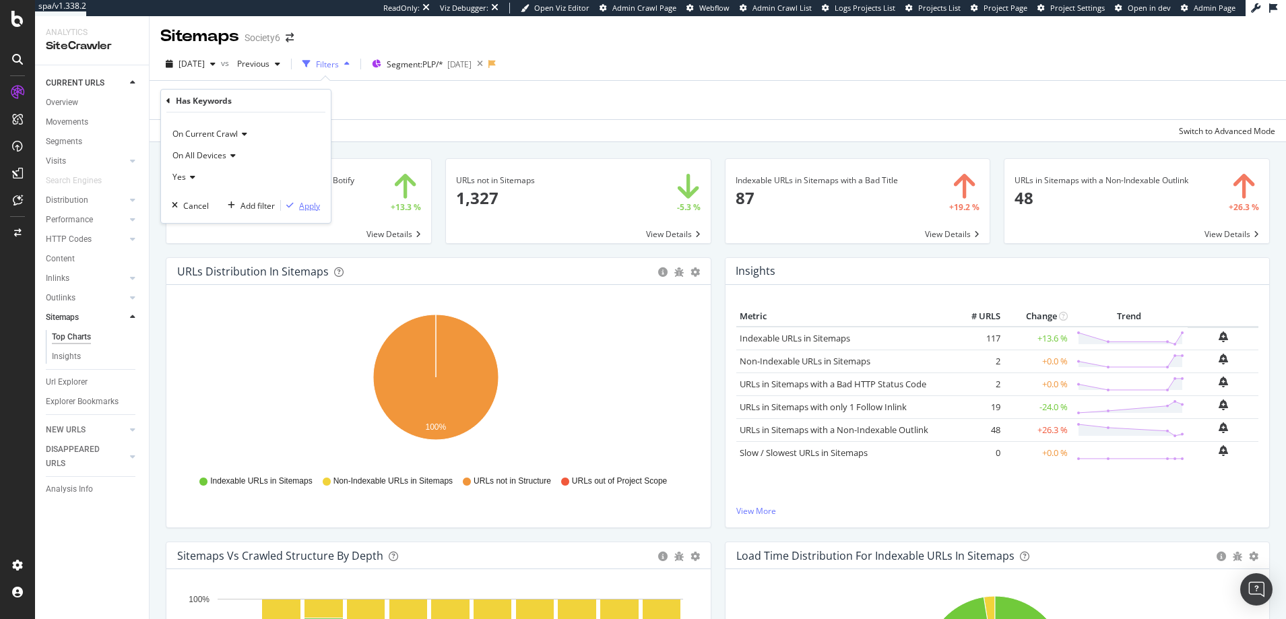
click at [307, 206] on div "Apply" at bounding box center [309, 205] width 21 height 11
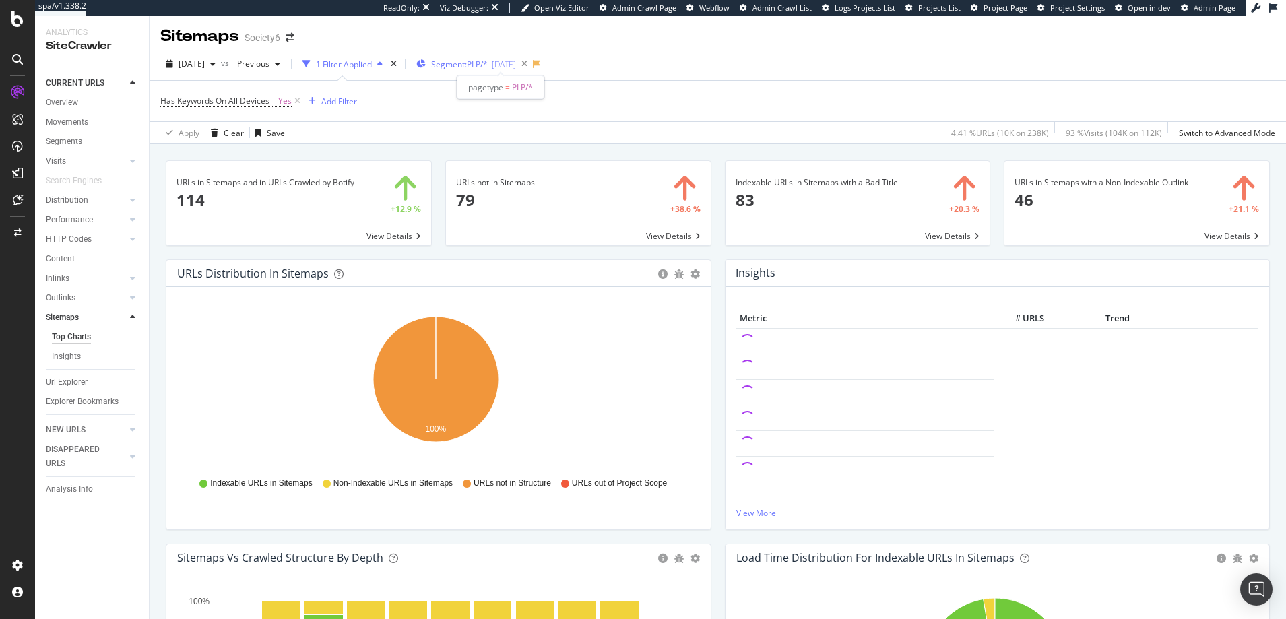
click at [488, 65] on span "Segment: PLP/*" at bounding box center [459, 64] width 57 height 11
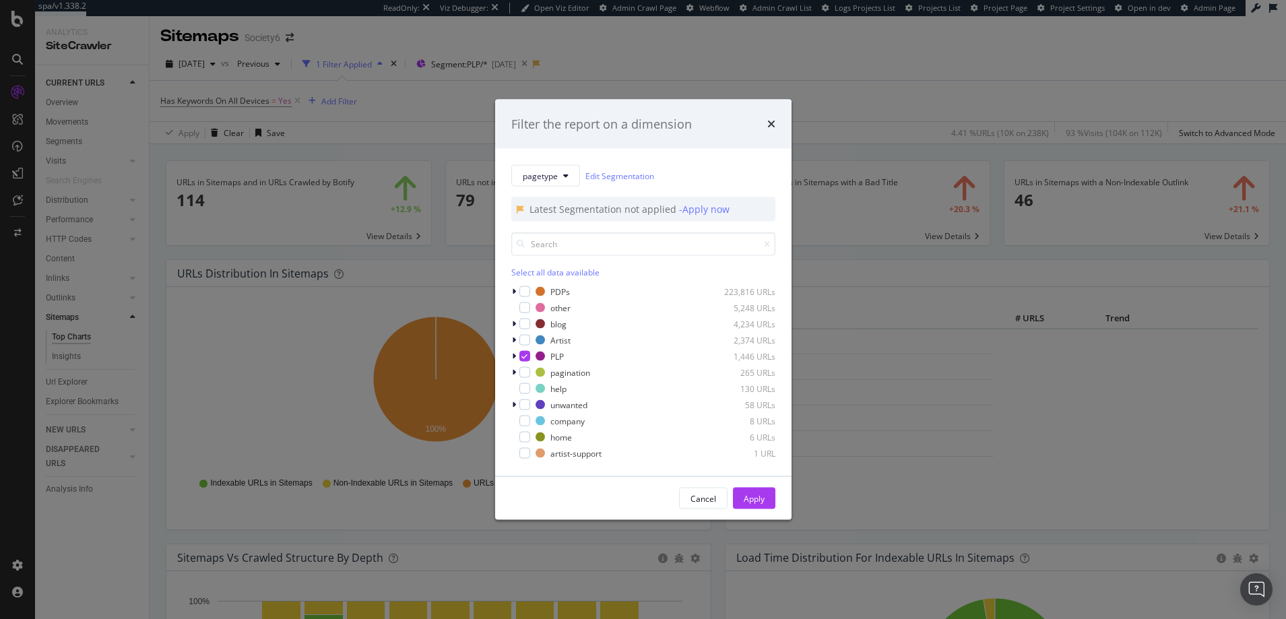
click at [297, 102] on div "Filter the report on a dimension pagetype Edit Segmentation Latest Segmentation…" at bounding box center [643, 309] width 1286 height 619
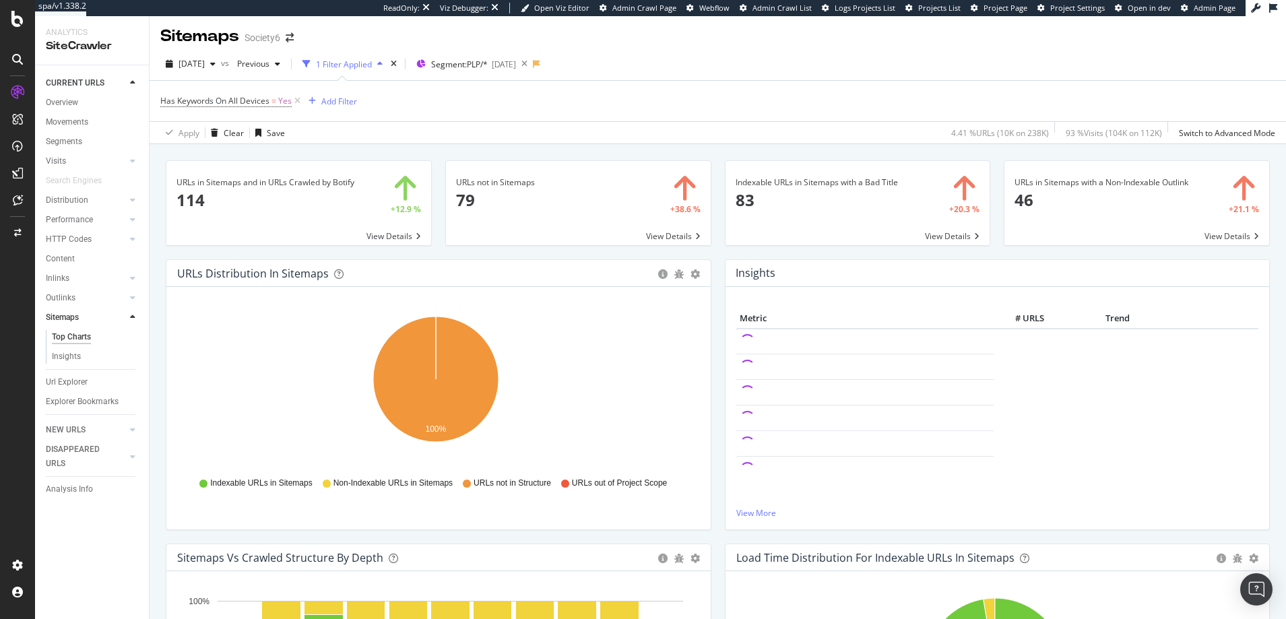
click at [297, 102] on icon at bounding box center [297, 100] width 11 height 13
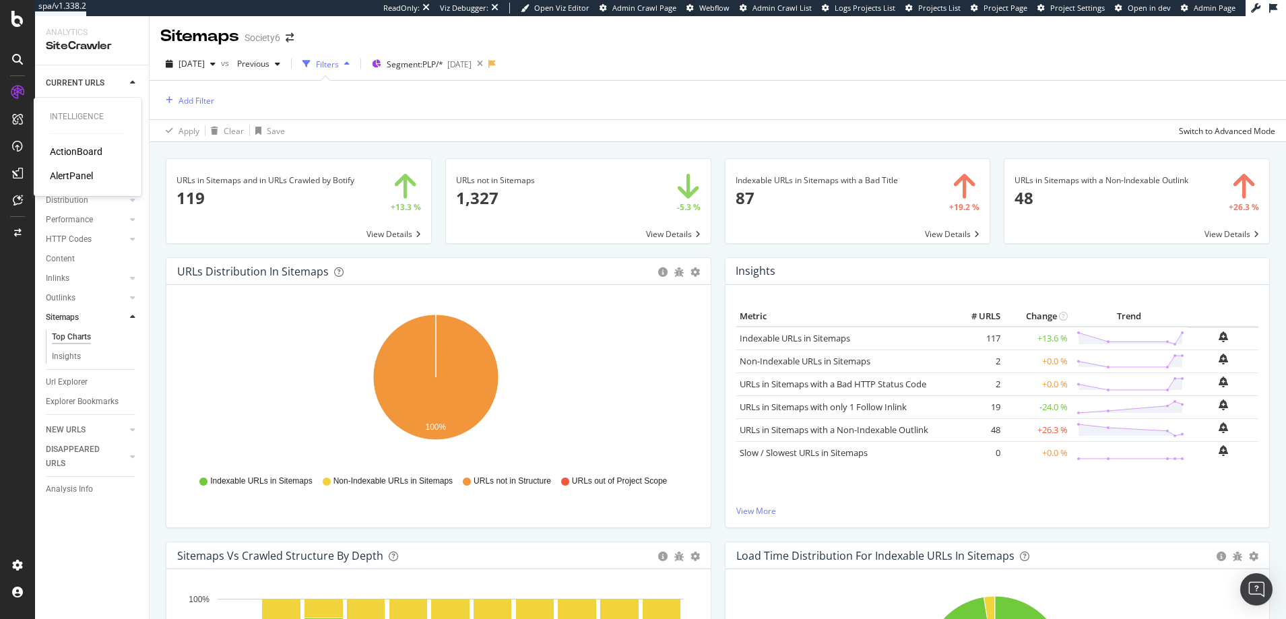
click at [90, 151] on div "ActionBoard" at bounding box center [76, 151] width 53 height 13
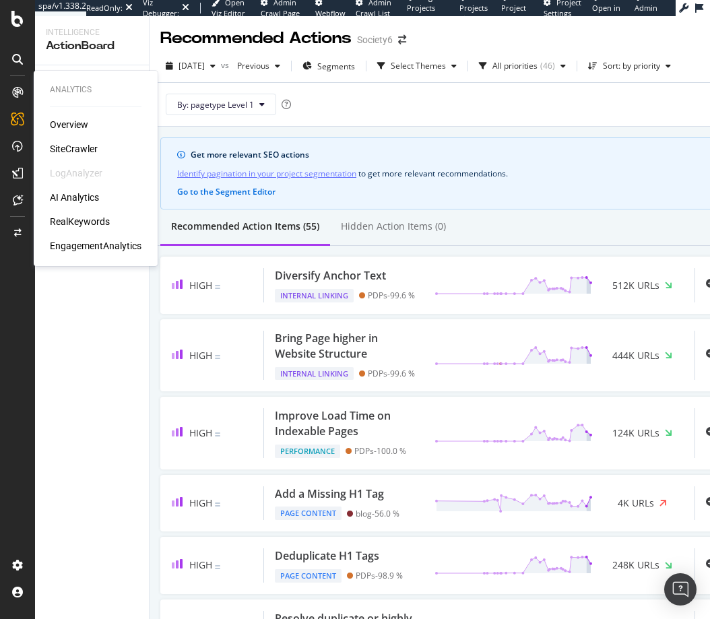
click at [74, 125] on div "Overview" at bounding box center [69, 124] width 38 height 13
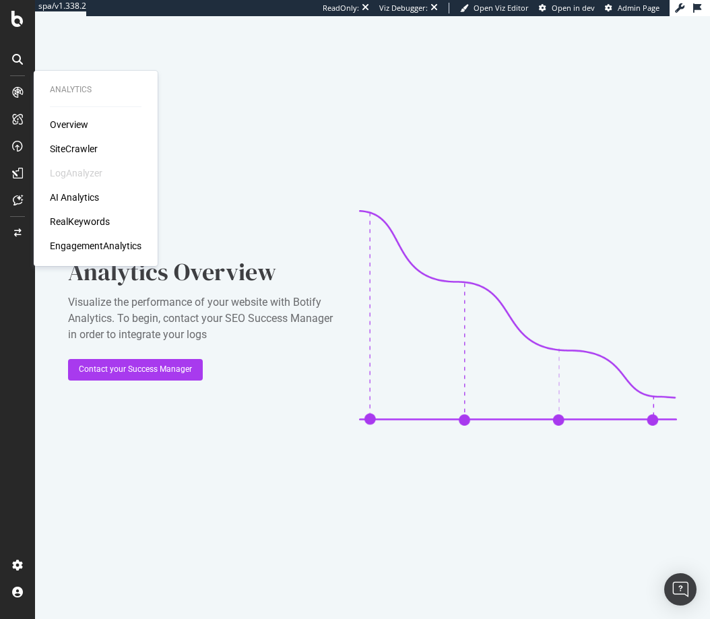
click at [80, 148] on div "SiteCrawler" at bounding box center [74, 148] width 48 height 13
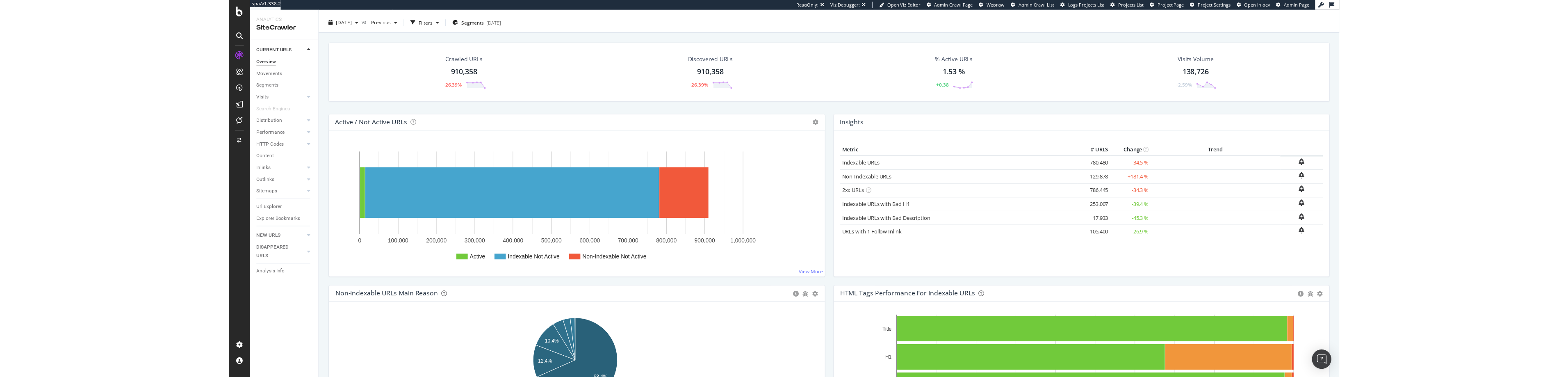
scroll to position [17, 0]
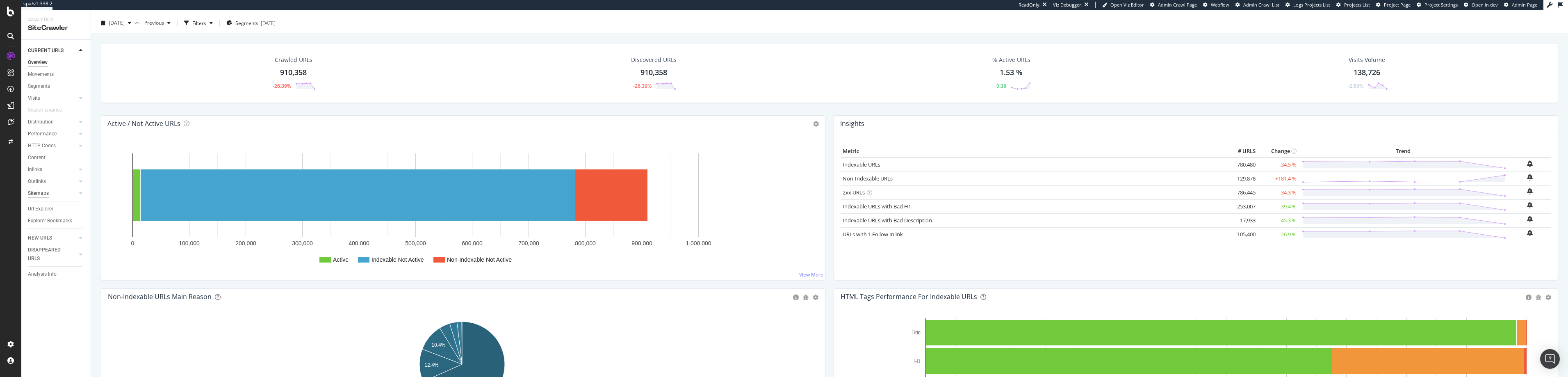
click at [37, 193] on div "Sitemaps" at bounding box center [38, 194] width 21 height 9
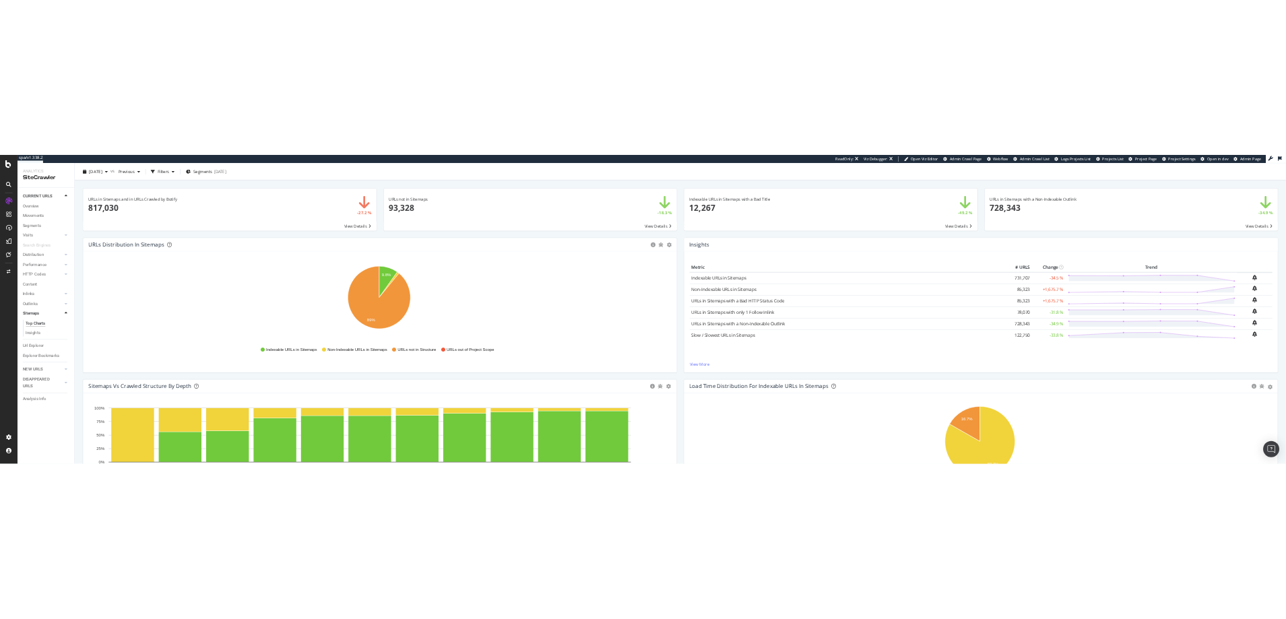
scroll to position [19, 0]
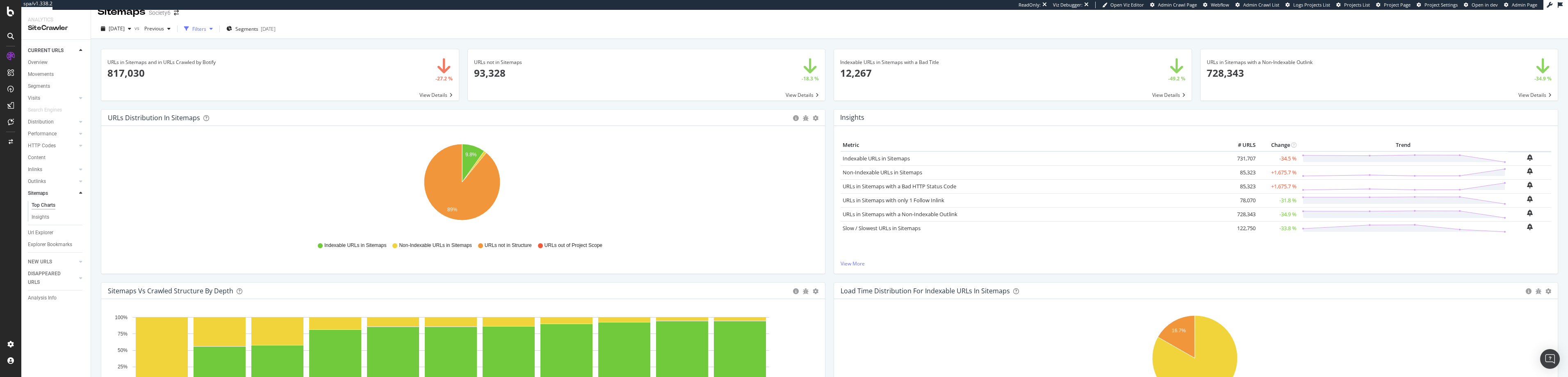
click at [206, 30] on div "Filters" at bounding box center [199, 29] width 14 height 7
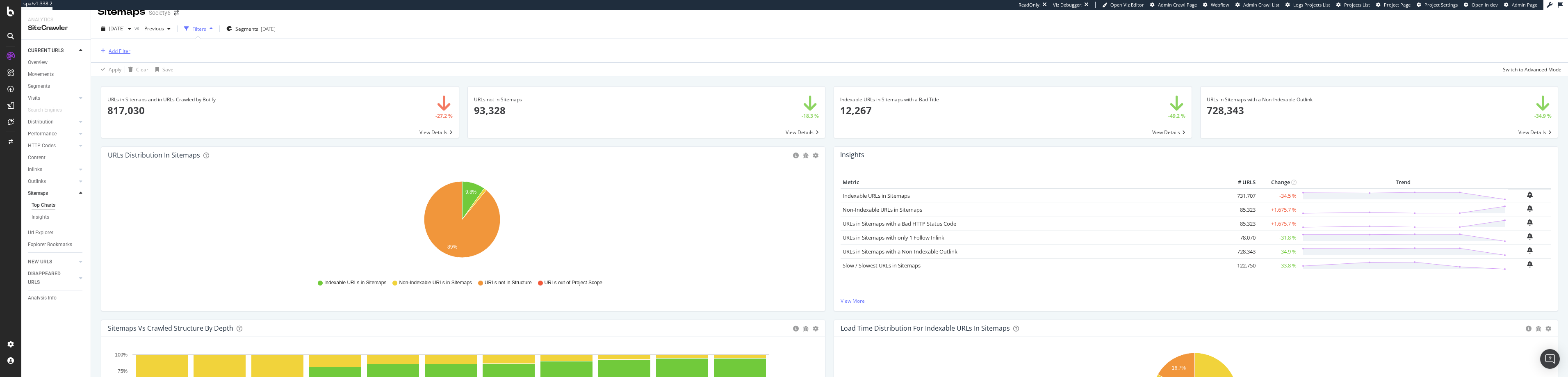
click at [114, 51] on div "Add Filter" at bounding box center [120, 51] width 22 height 7
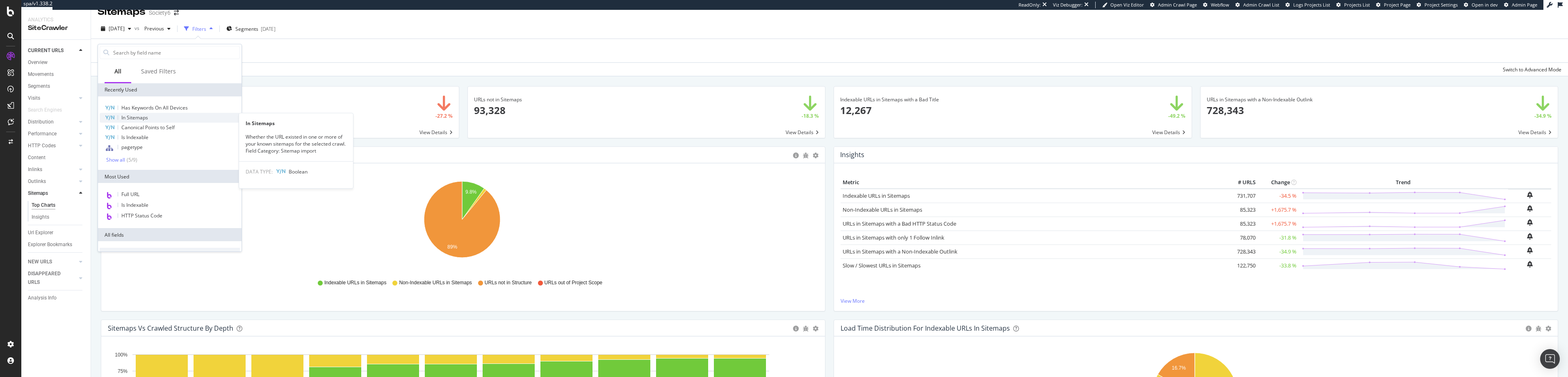
click at [136, 118] on span "In Sitemaps" at bounding box center [135, 117] width 27 height 7
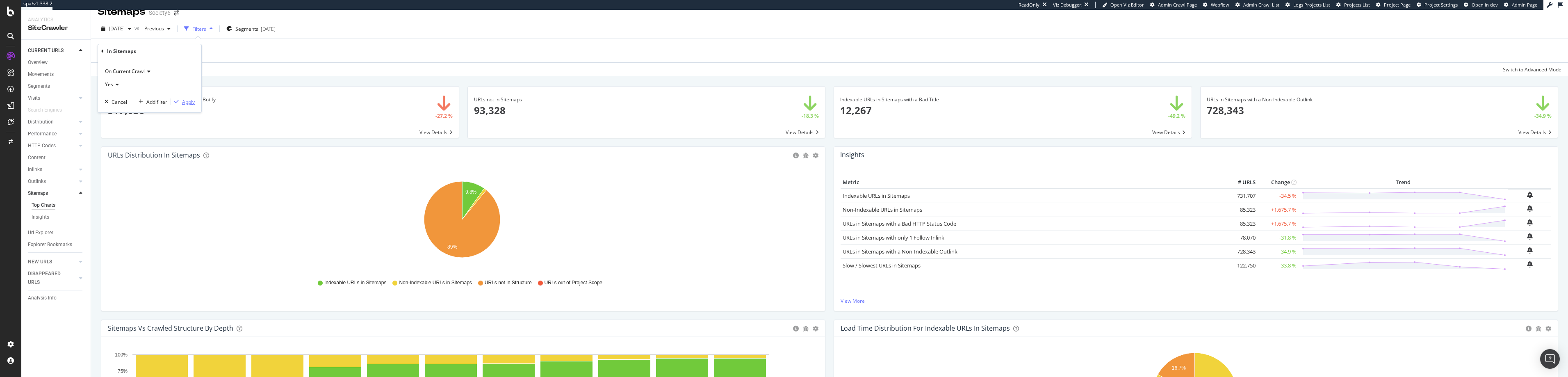
click at [189, 102] on div "Apply" at bounding box center [188, 102] width 13 height 7
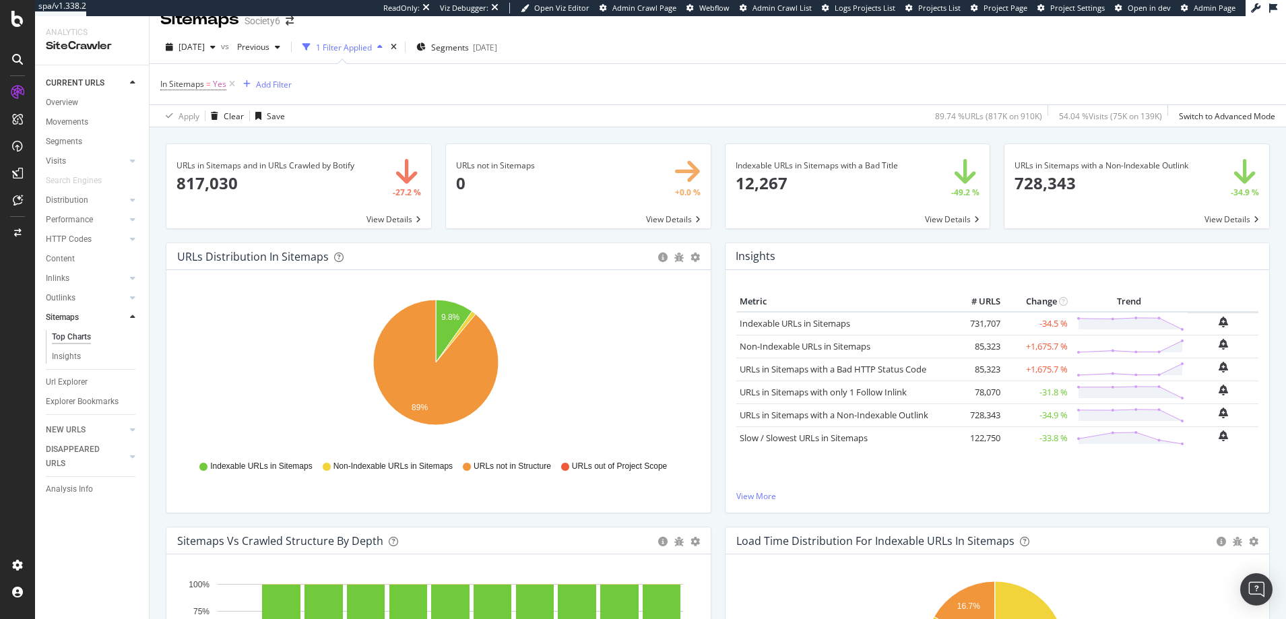
scroll to position [19, 0]
click at [232, 83] on icon at bounding box center [231, 83] width 11 height 13
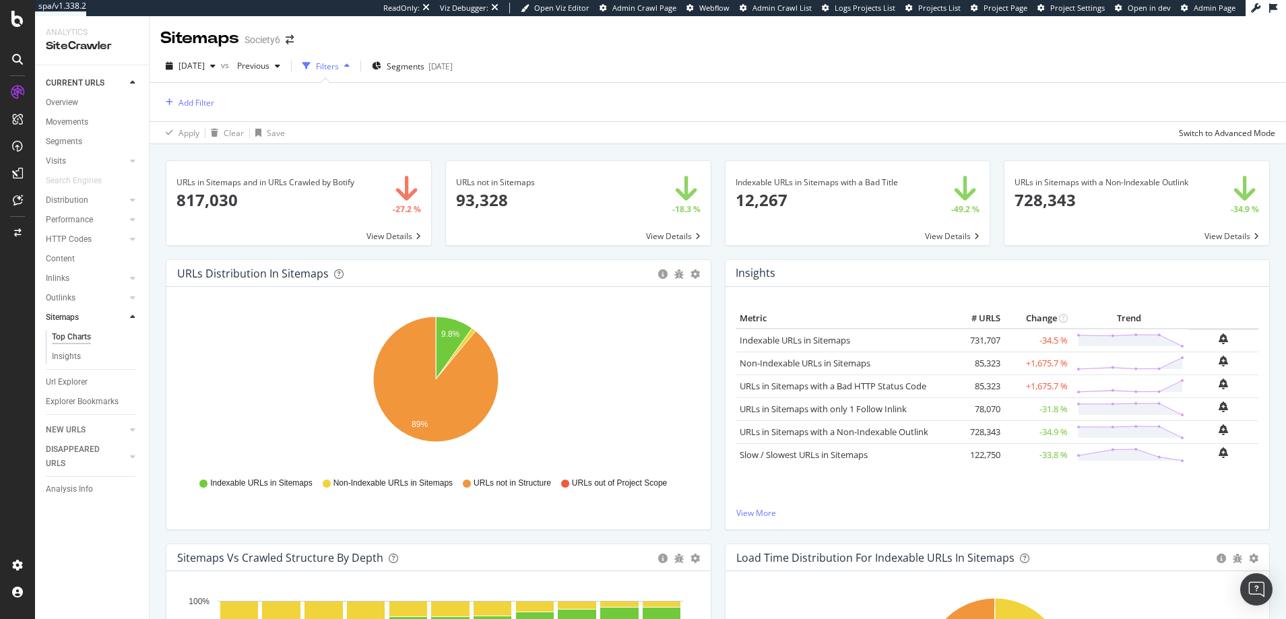
scroll to position [1, 0]
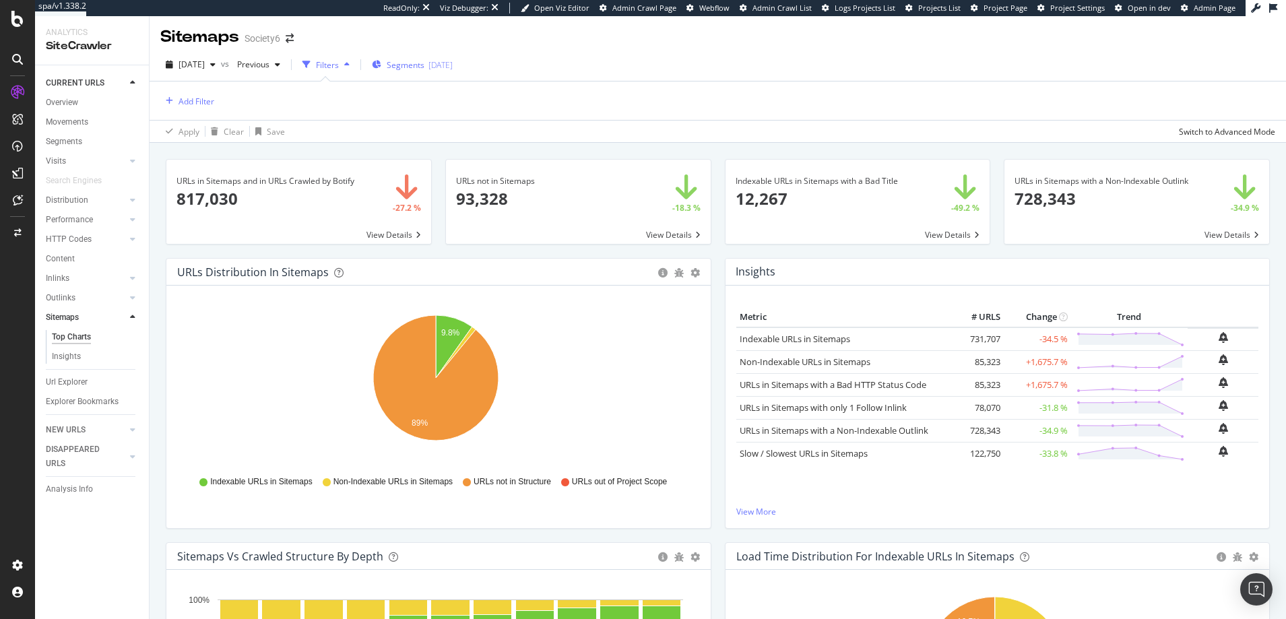
click at [424, 65] on span "Segments" at bounding box center [406, 64] width 38 height 11
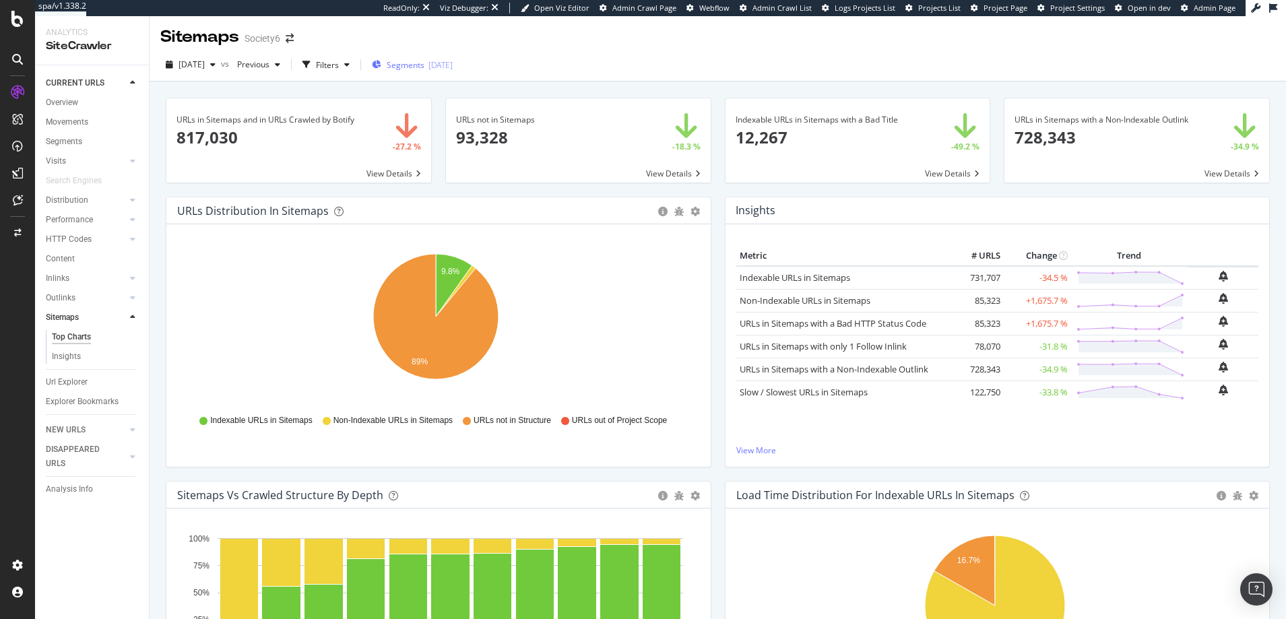
click at [424, 65] on span "Segments" at bounding box center [406, 64] width 38 height 11
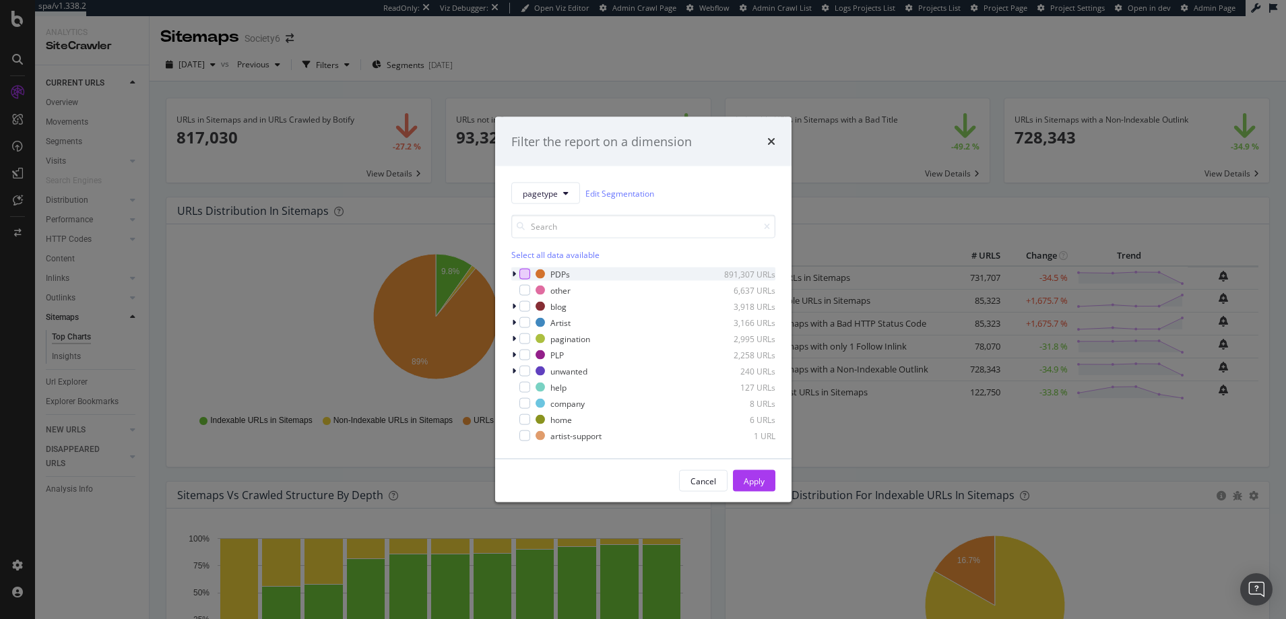
click at [526, 273] on div "modal" at bounding box center [524, 274] width 11 height 11
click at [758, 481] on div "Apply" at bounding box center [754, 480] width 21 height 11
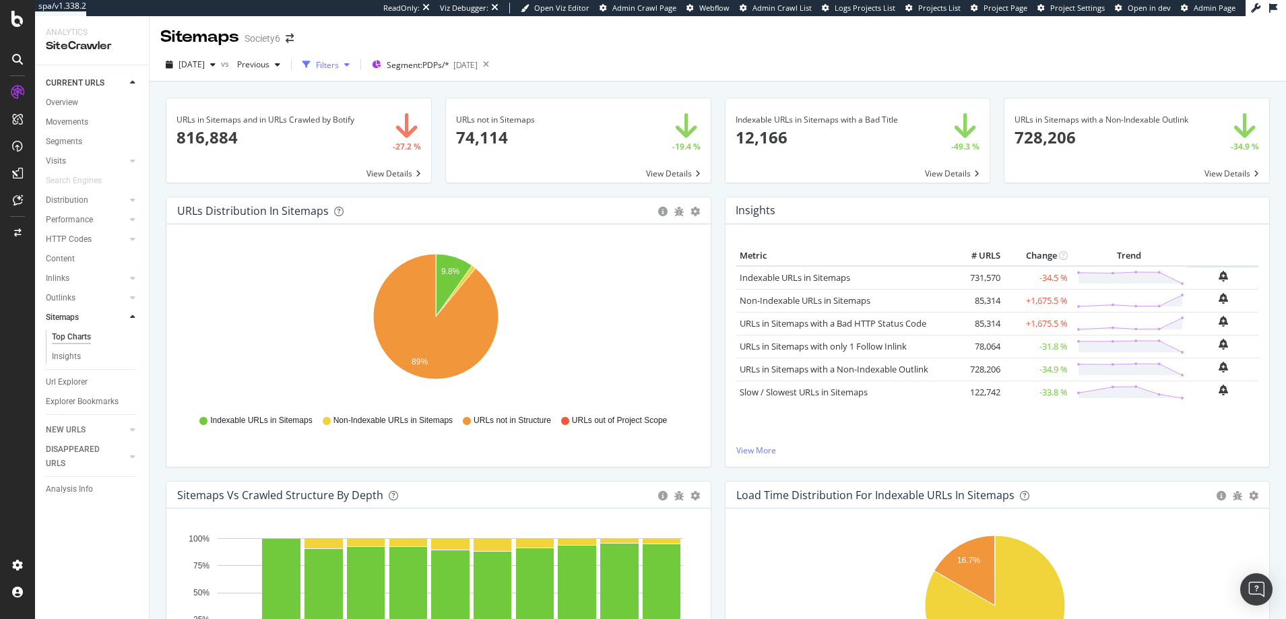
click at [339, 65] on div "Filters" at bounding box center [327, 64] width 23 height 11
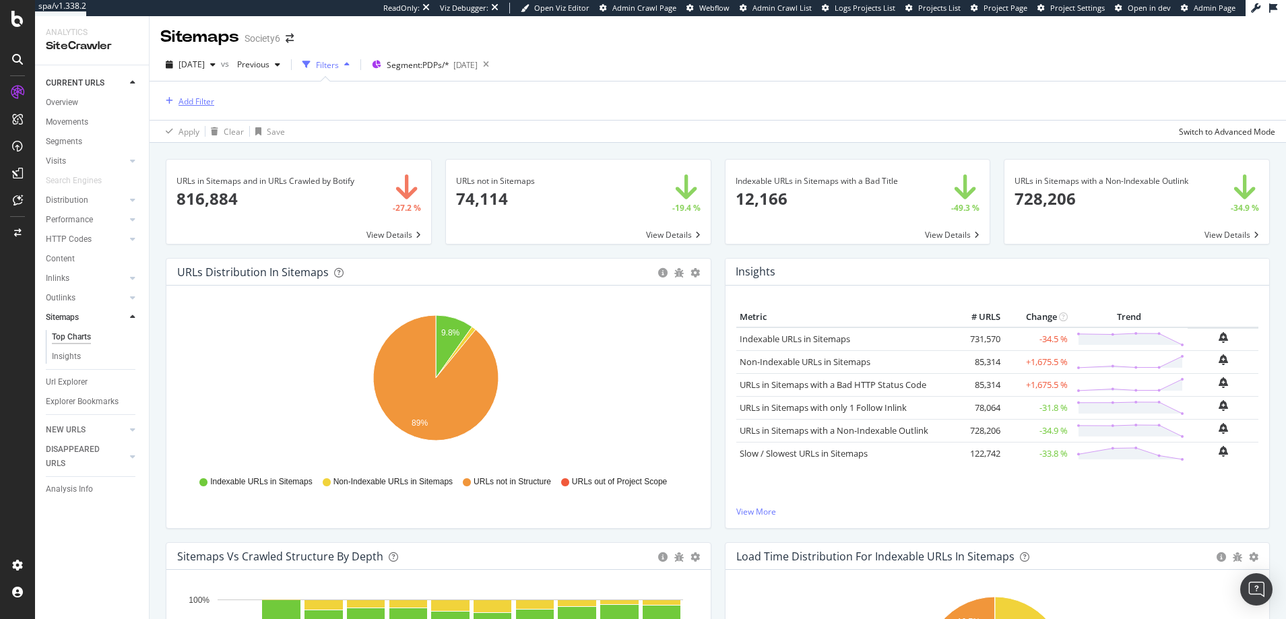
click at [202, 98] on div "Add Filter" at bounding box center [197, 101] width 36 height 11
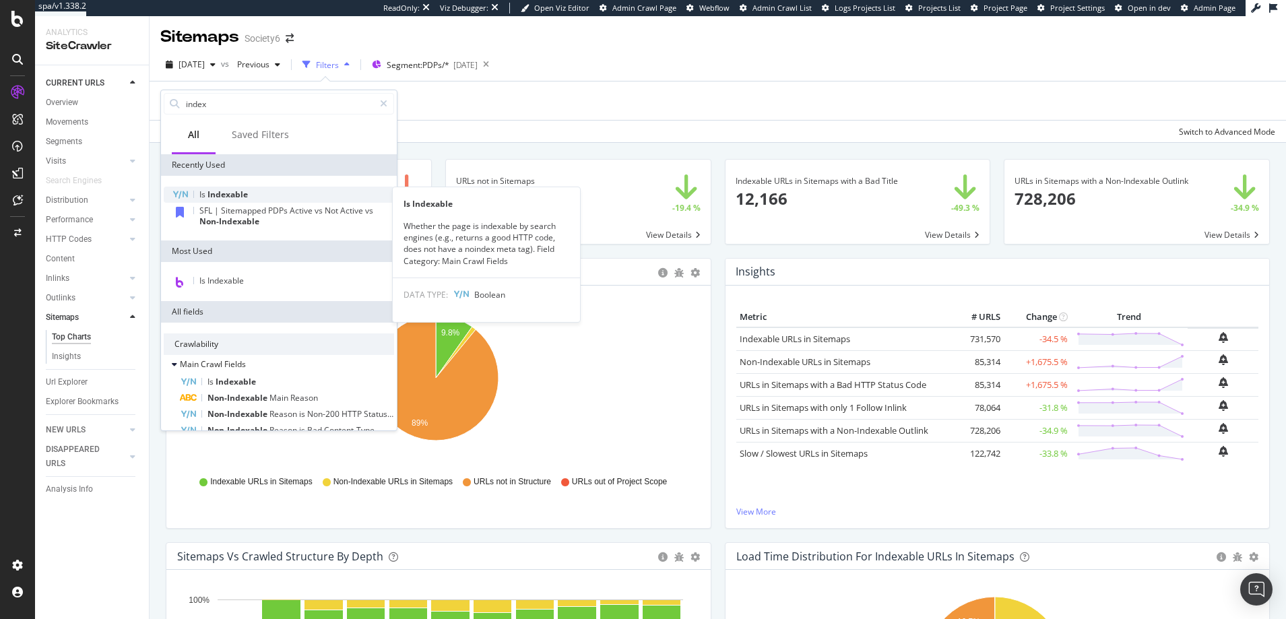
type input "index"
click at [228, 193] on span "Indexable" at bounding box center [227, 194] width 40 height 11
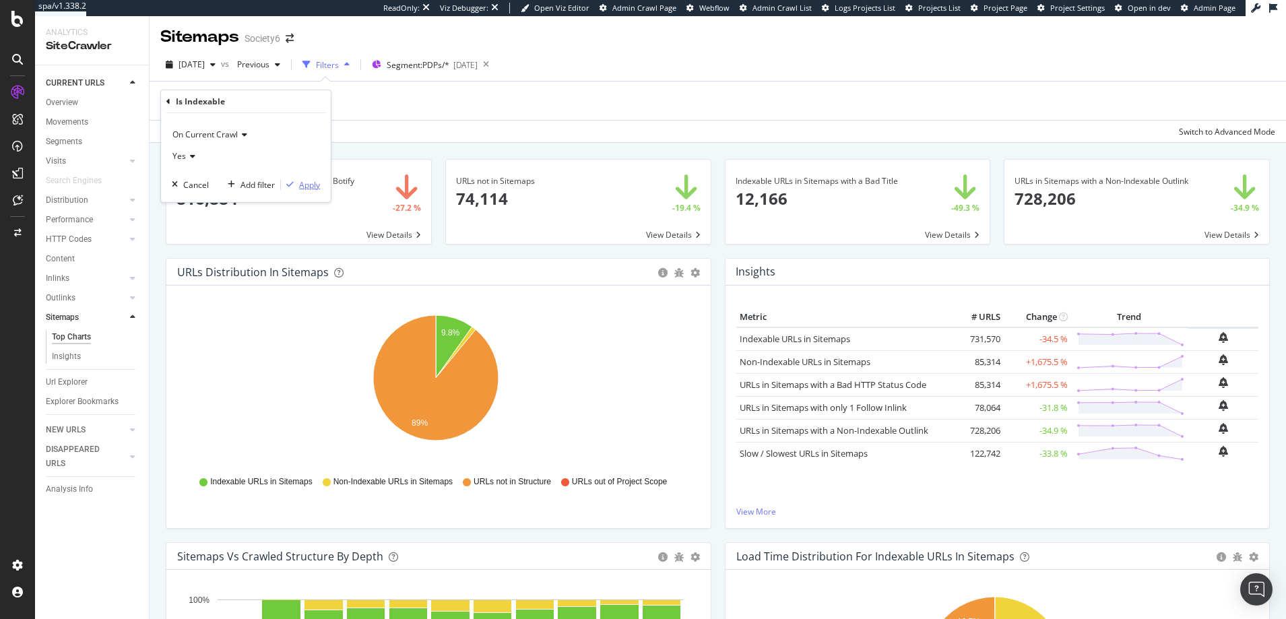
click at [309, 186] on div "Apply" at bounding box center [309, 184] width 21 height 11
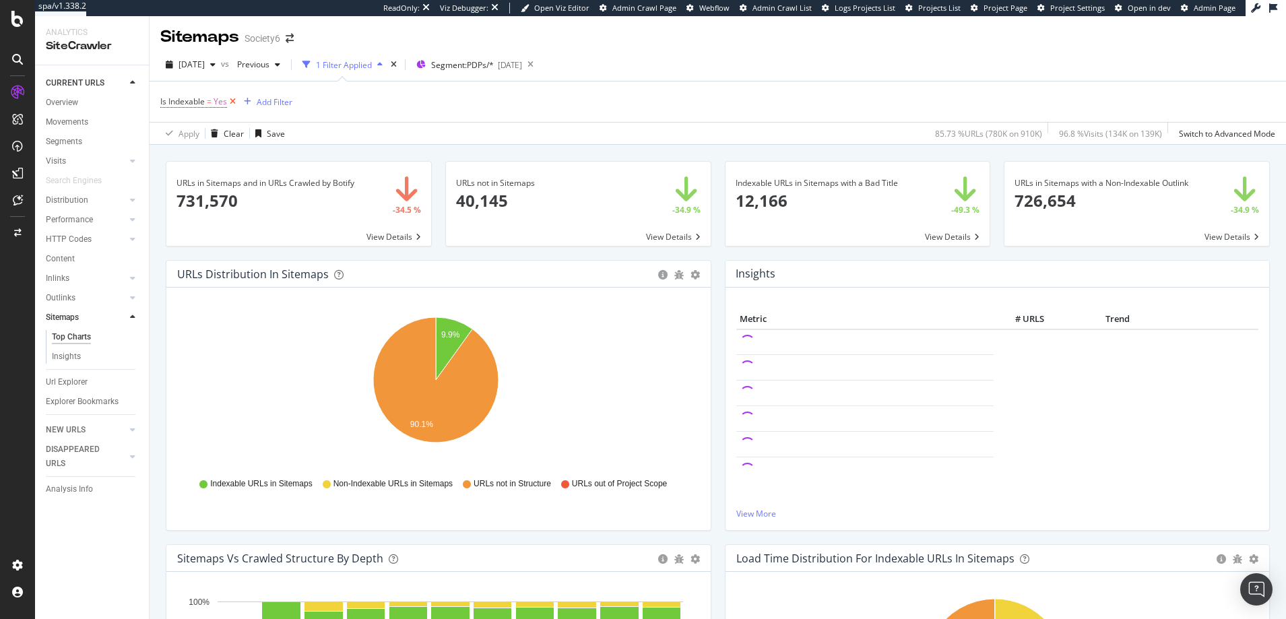
click at [233, 100] on icon at bounding box center [232, 101] width 11 height 13
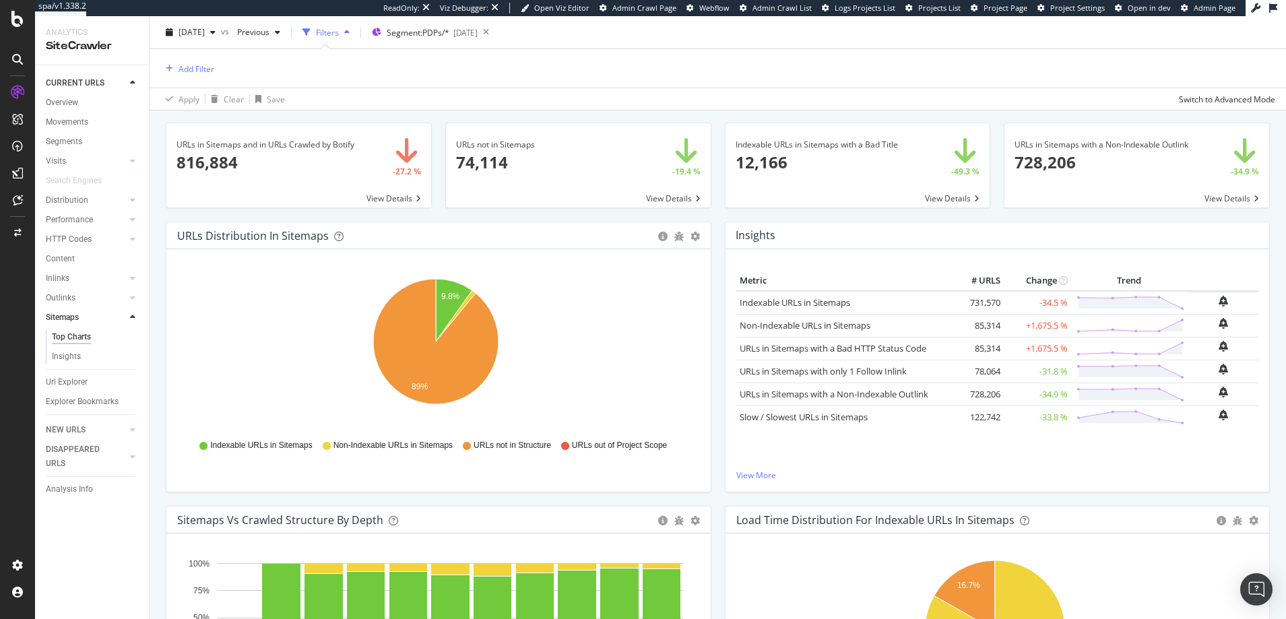
scroll to position [21, 0]
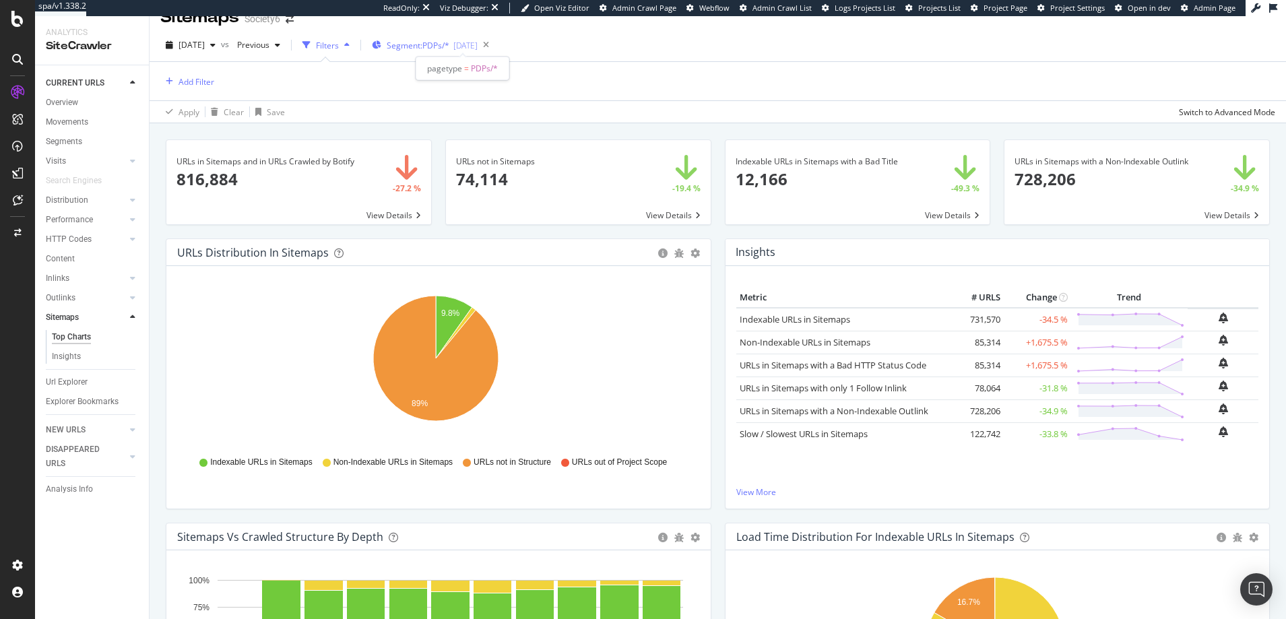
click at [430, 45] on span "Segment: PDPs/*" at bounding box center [418, 45] width 63 height 11
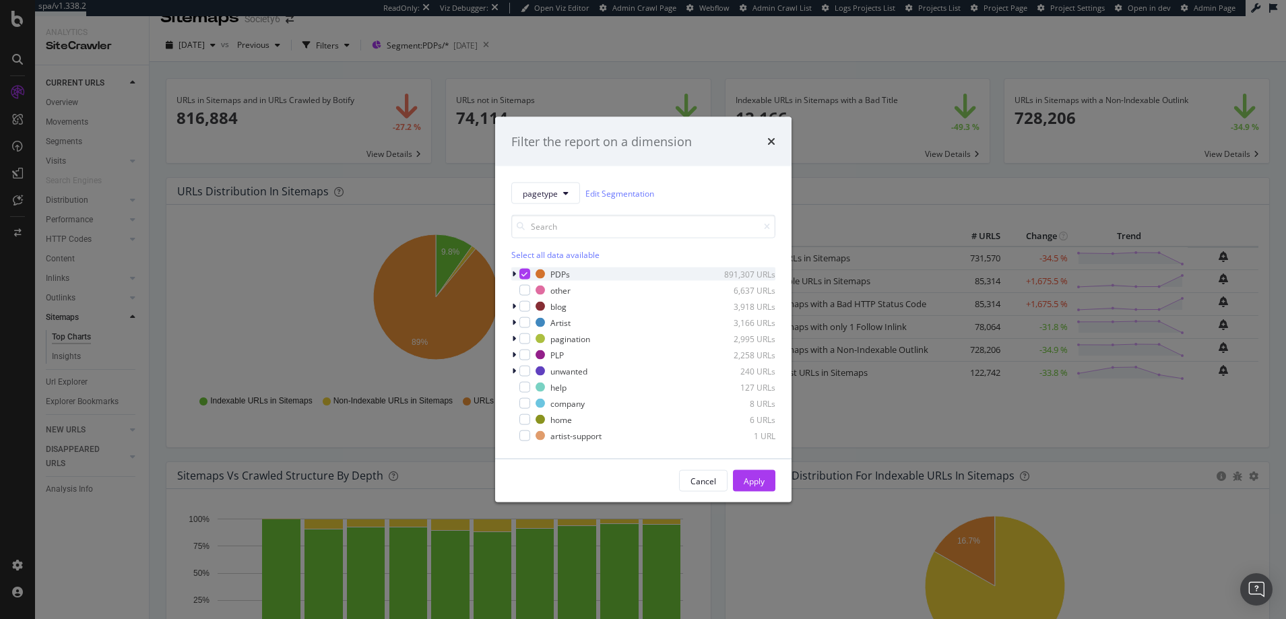
click at [525, 271] on icon "modal" at bounding box center [524, 274] width 6 height 7
click at [748, 482] on div "Apply" at bounding box center [754, 480] width 21 height 11
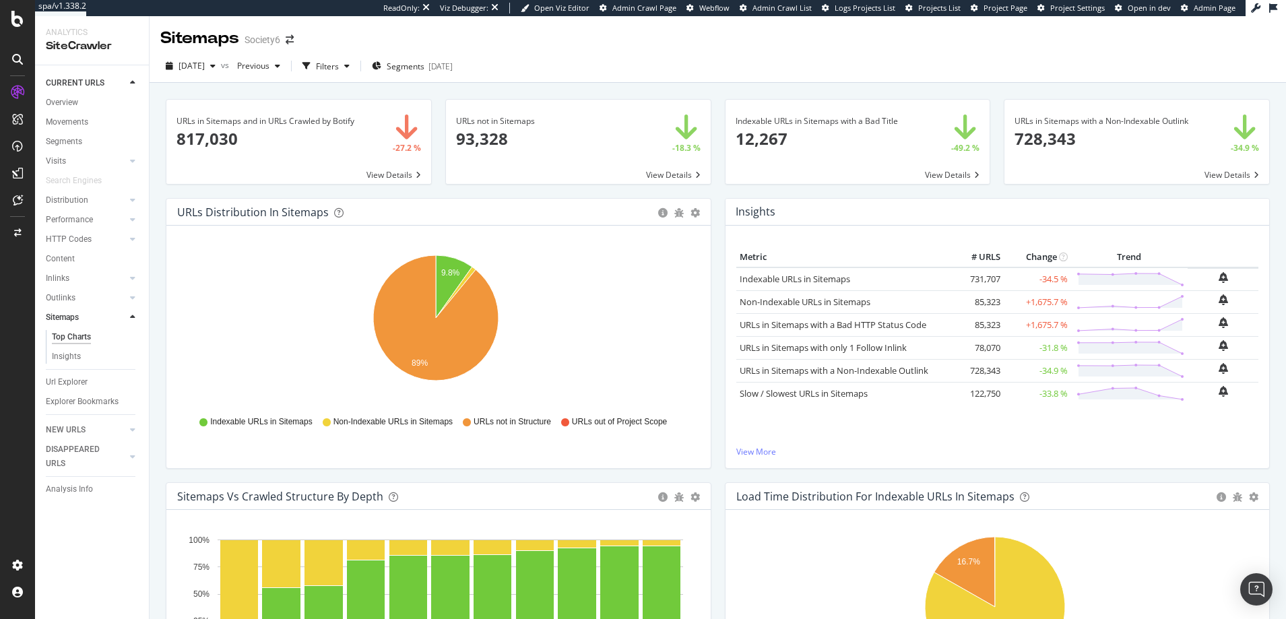
scroll to position [2, 0]
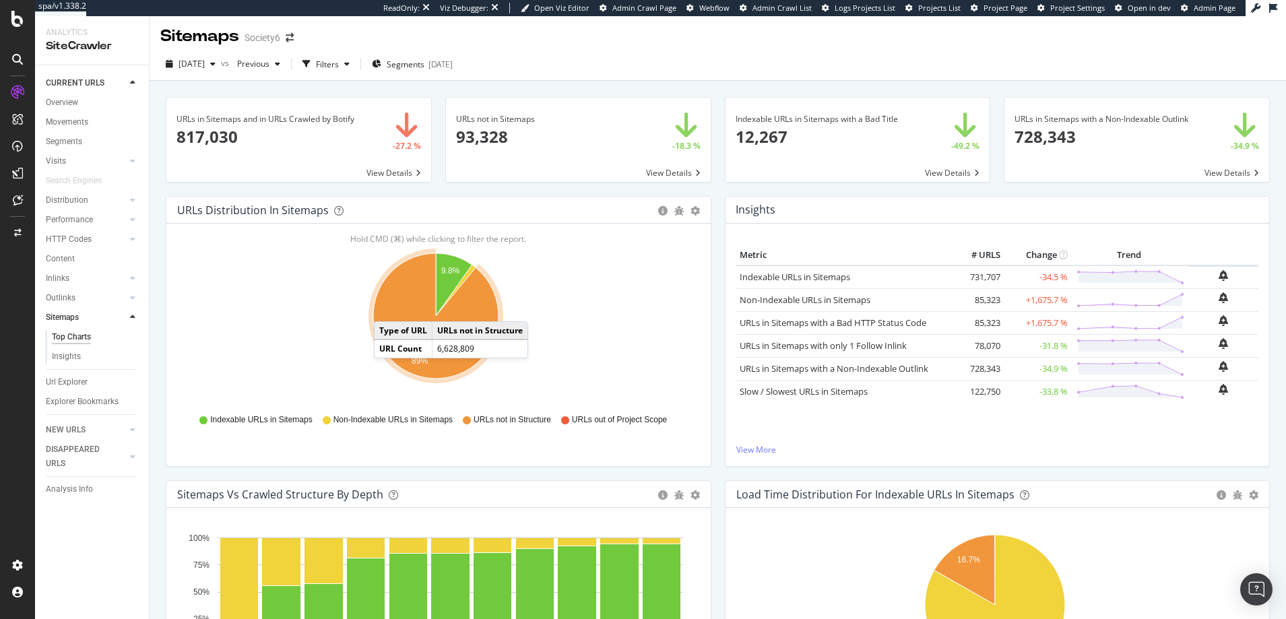
click at [387, 308] on icon "A chart." at bounding box center [435, 315] width 125 height 125
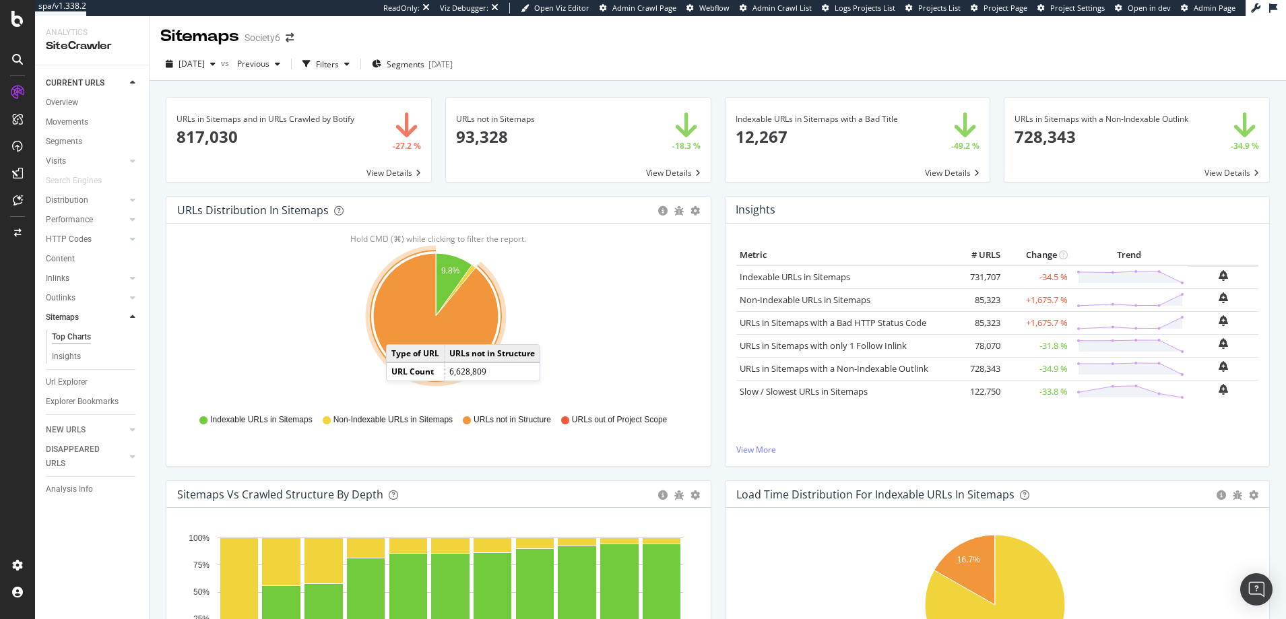
click at [399, 331] on icon "A chart." at bounding box center [435, 315] width 125 height 125
click at [332, 325] on icon "9.8% 89%" at bounding box center [435, 323] width 517 height 156
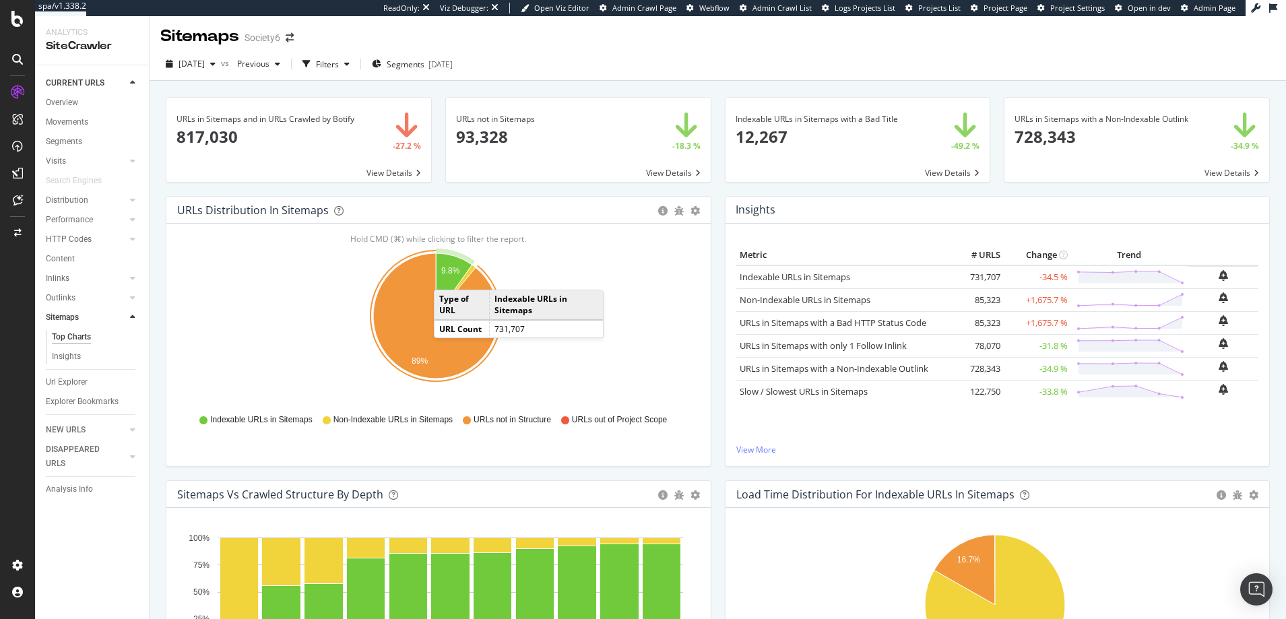
click at [447, 276] on icon "A chart." at bounding box center [454, 284] width 36 height 63
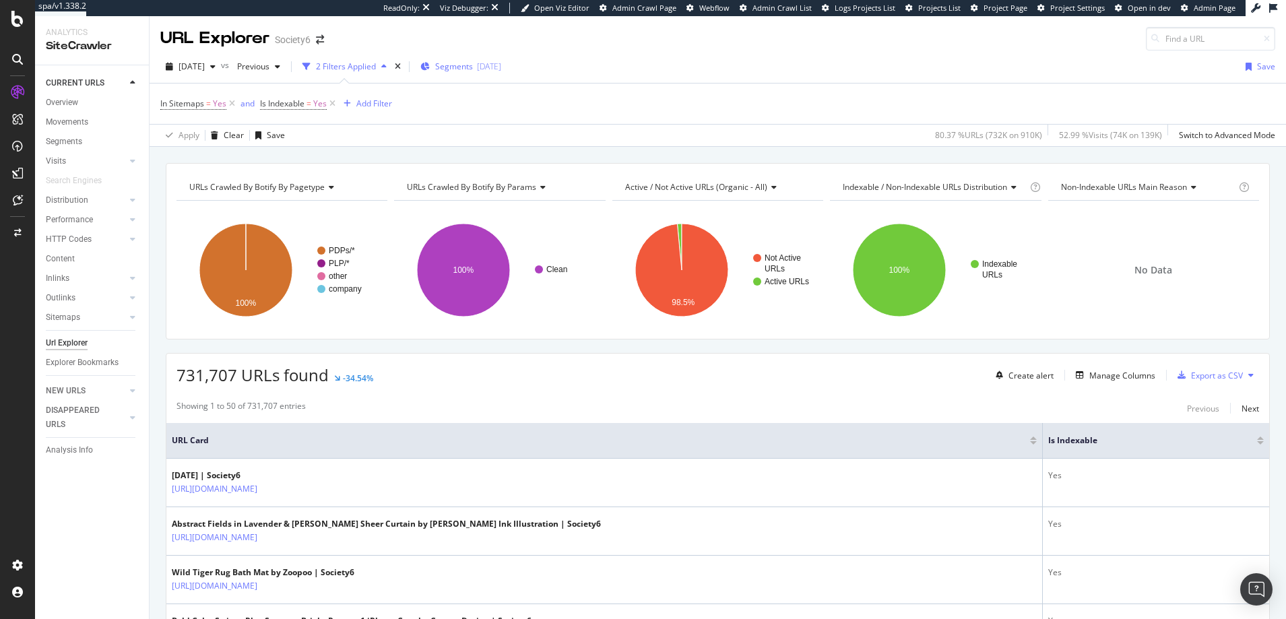
click at [473, 67] on span "Segments" at bounding box center [454, 66] width 38 height 11
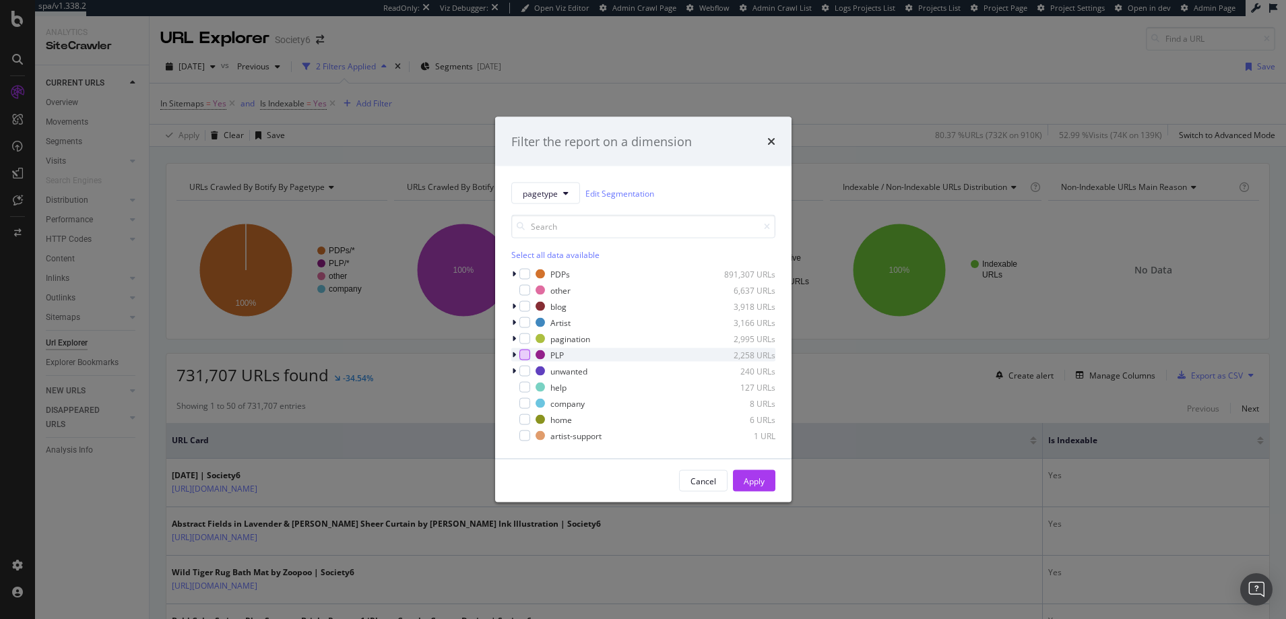
click at [525, 353] on div "modal" at bounding box center [524, 355] width 11 height 11
click at [752, 479] on div "Apply" at bounding box center [754, 480] width 21 height 11
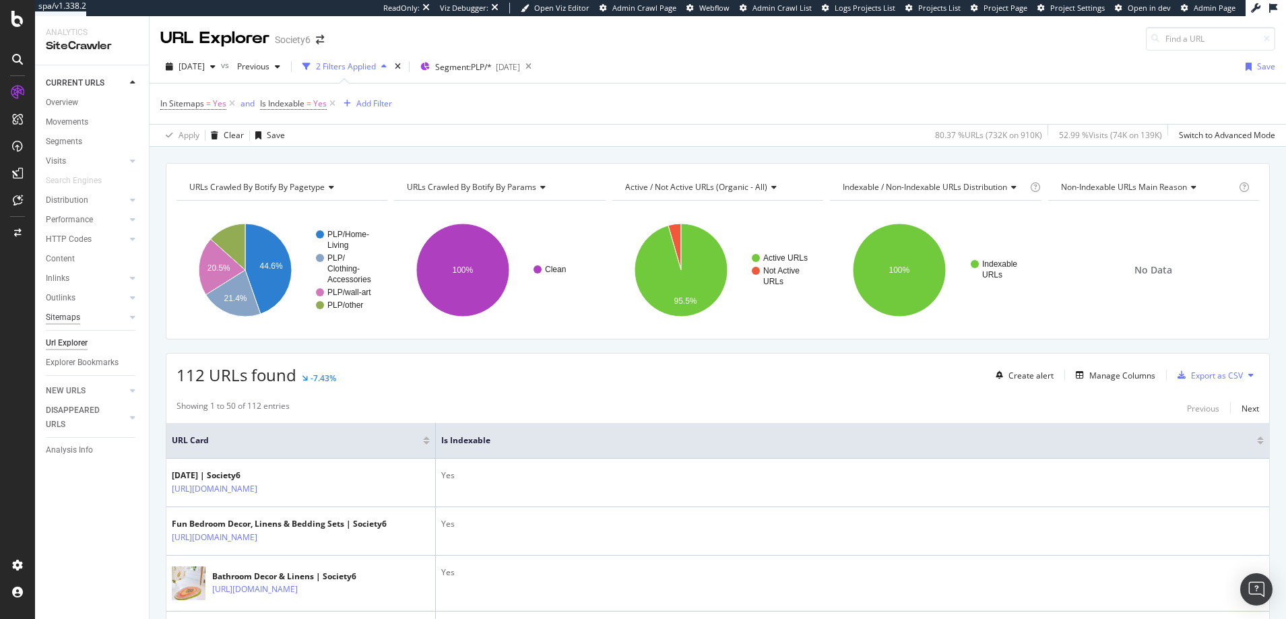
click at [59, 319] on div "Sitemaps" at bounding box center [63, 318] width 34 height 14
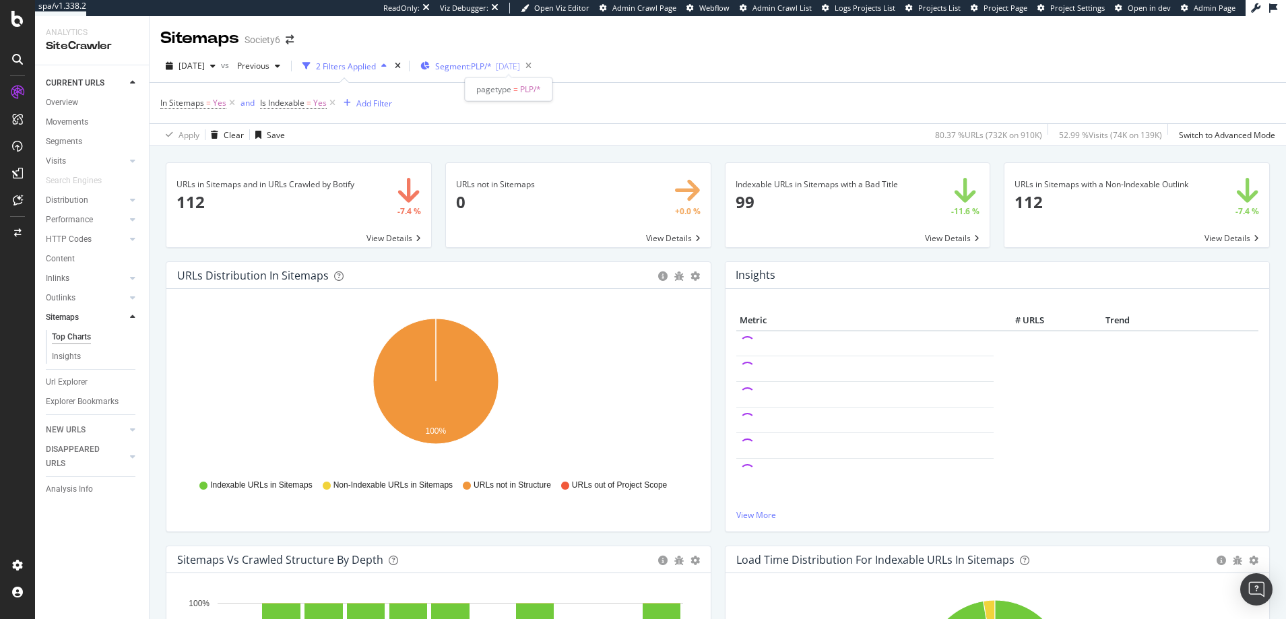
click at [479, 67] on span "Segment: PLP/*" at bounding box center [463, 66] width 57 height 11
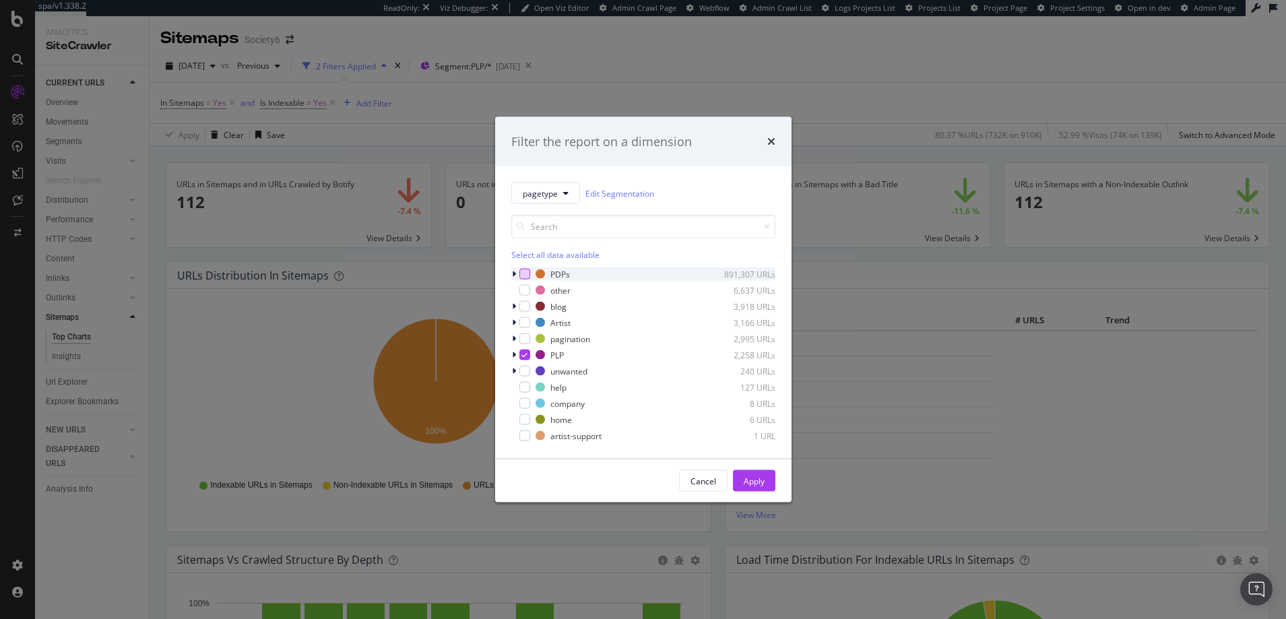
click at [527, 273] on div "modal" at bounding box center [524, 274] width 11 height 11
click at [523, 355] on icon "modal" at bounding box center [524, 355] width 6 height 7
click at [756, 479] on div "Apply" at bounding box center [754, 480] width 21 height 11
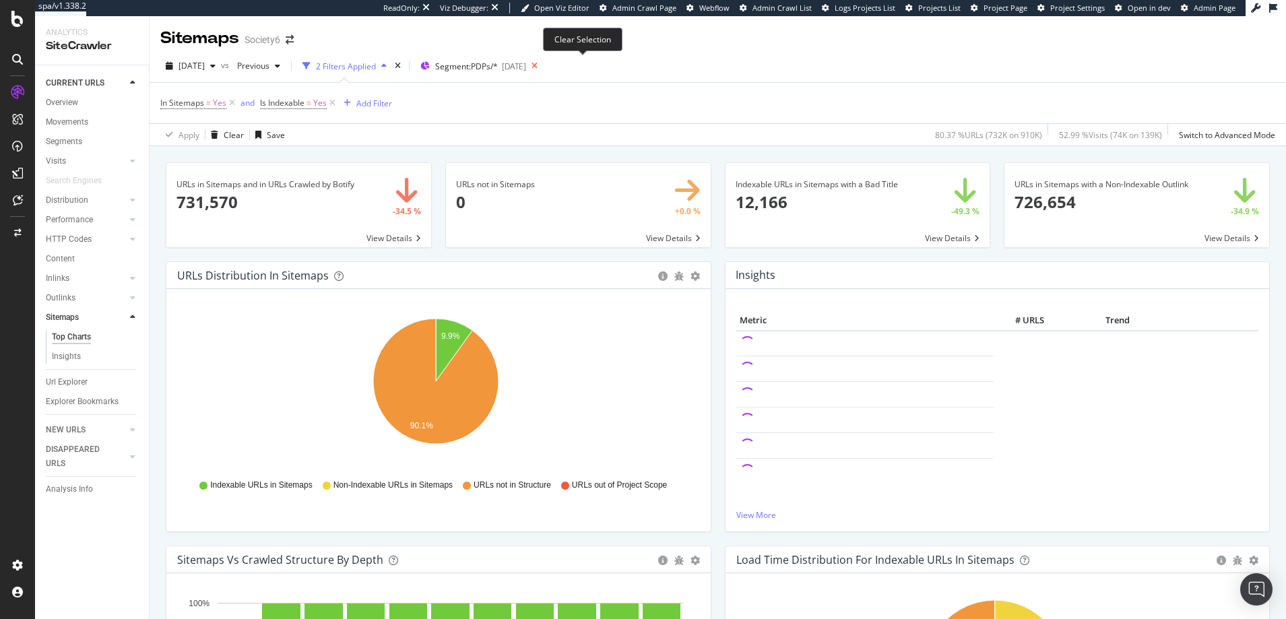
click at [543, 65] on icon at bounding box center [534, 66] width 17 height 19
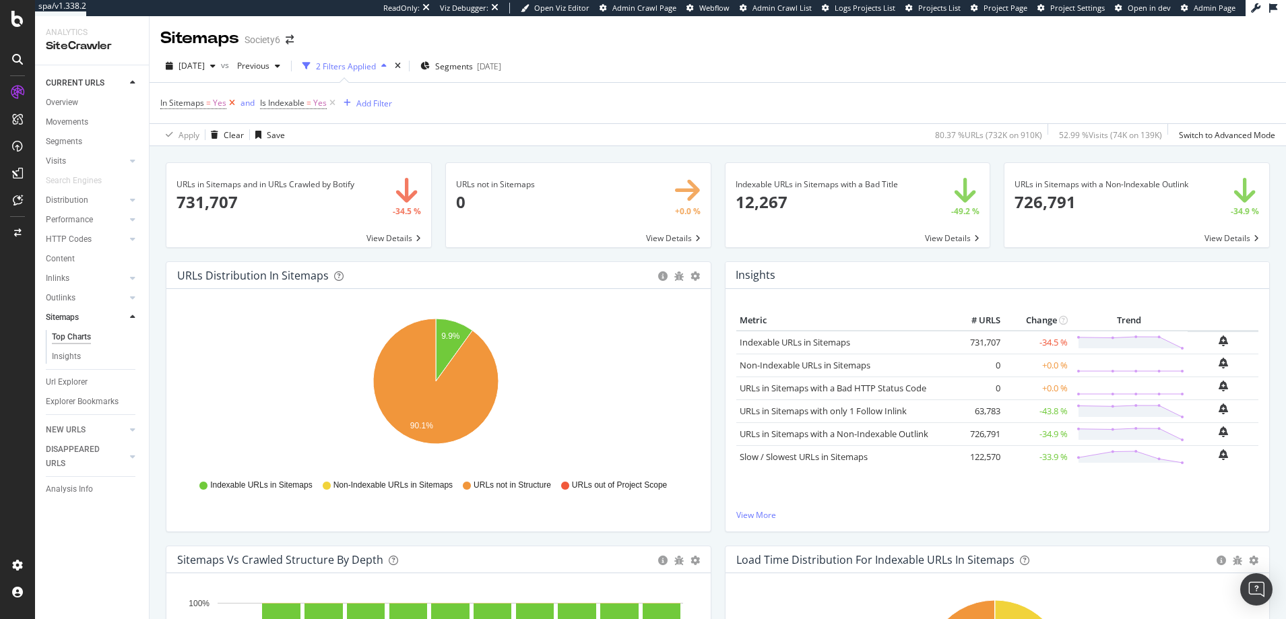
click at [232, 101] on icon at bounding box center [231, 102] width 11 height 13
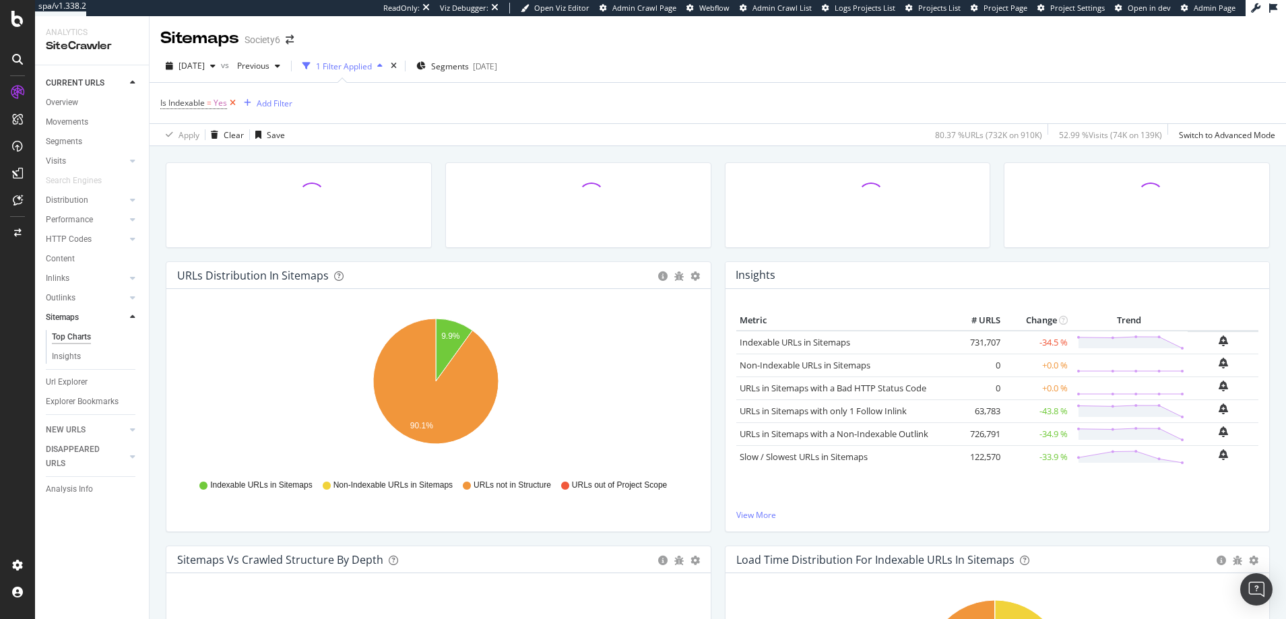
click at [234, 102] on icon at bounding box center [232, 102] width 11 height 13
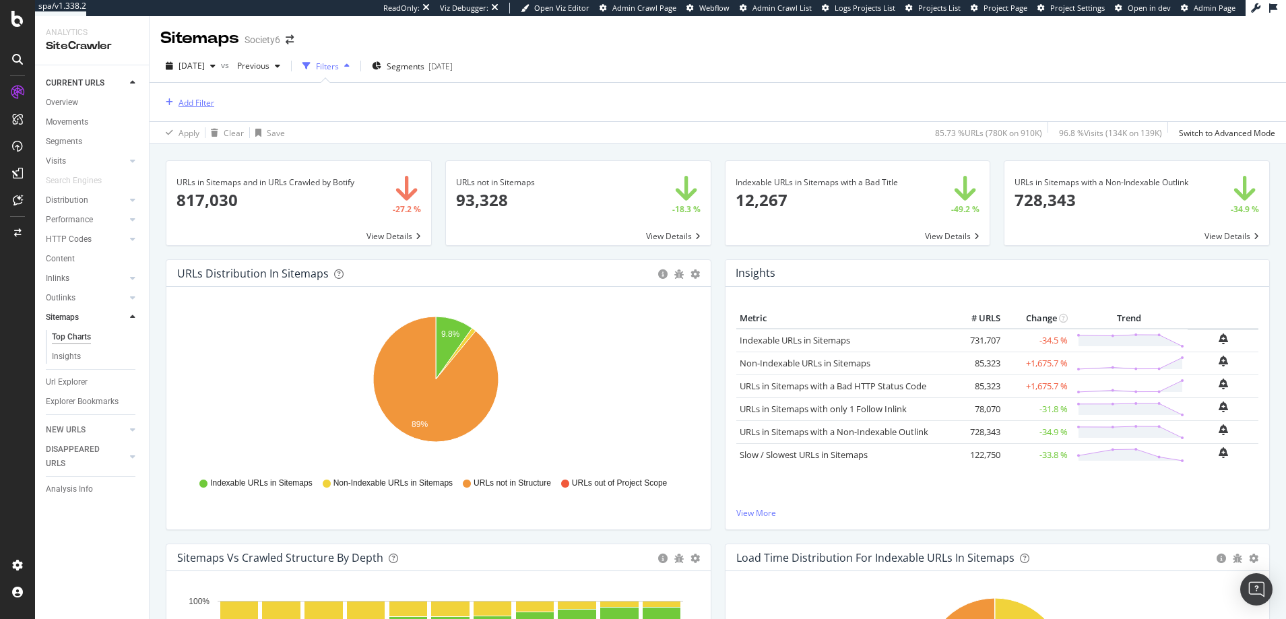
click at [204, 102] on div "Add Filter" at bounding box center [197, 102] width 36 height 11
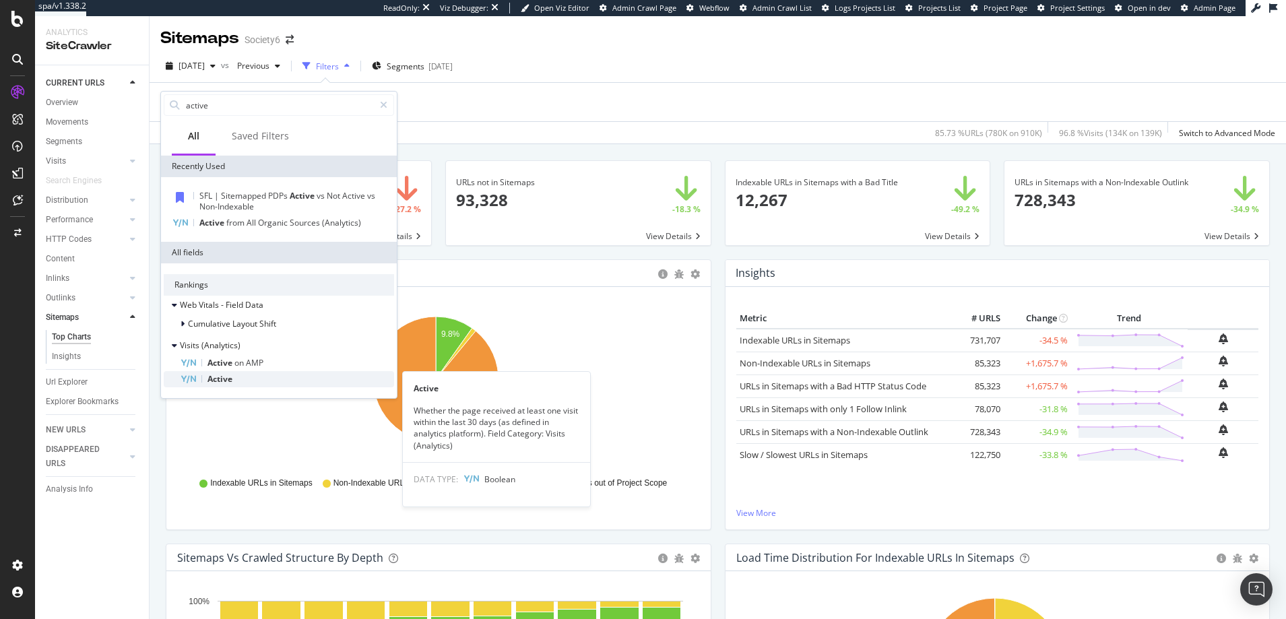
type input "active"
click at [222, 377] on span "Active" at bounding box center [219, 378] width 25 height 11
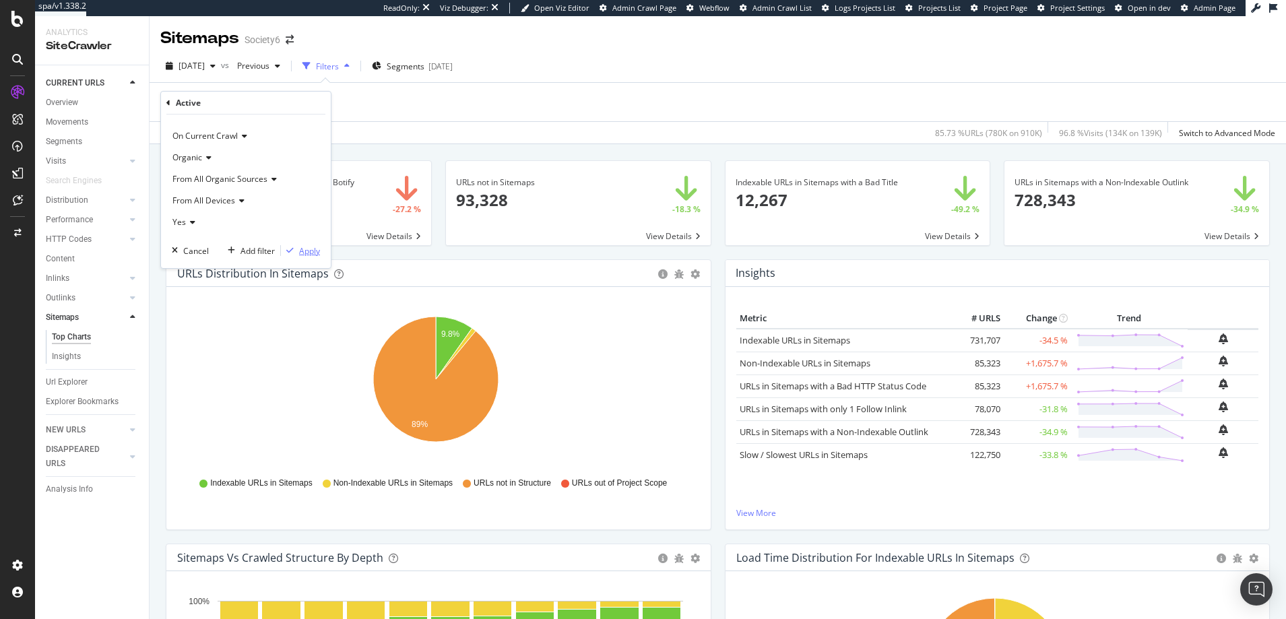
click at [308, 252] on div "Apply" at bounding box center [309, 250] width 21 height 11
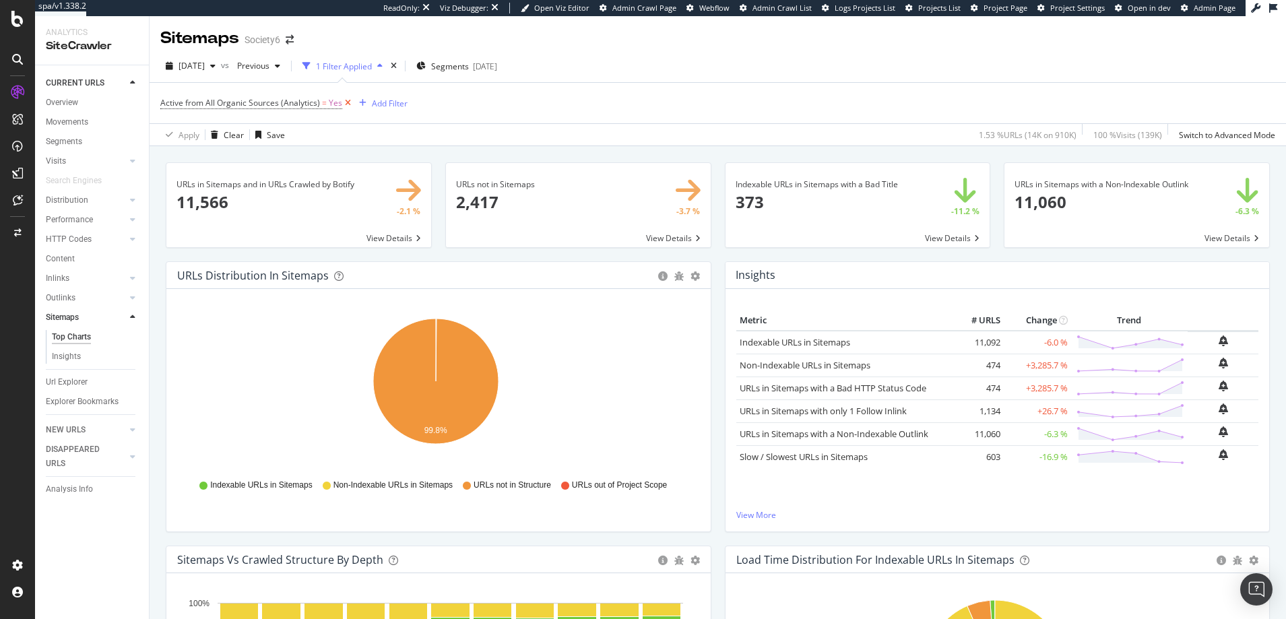
click at [346, 103] on icon at bounding box center [347, 102] width 11 height 13
